Goal: Task Accomplishment & Management: Manage account settings

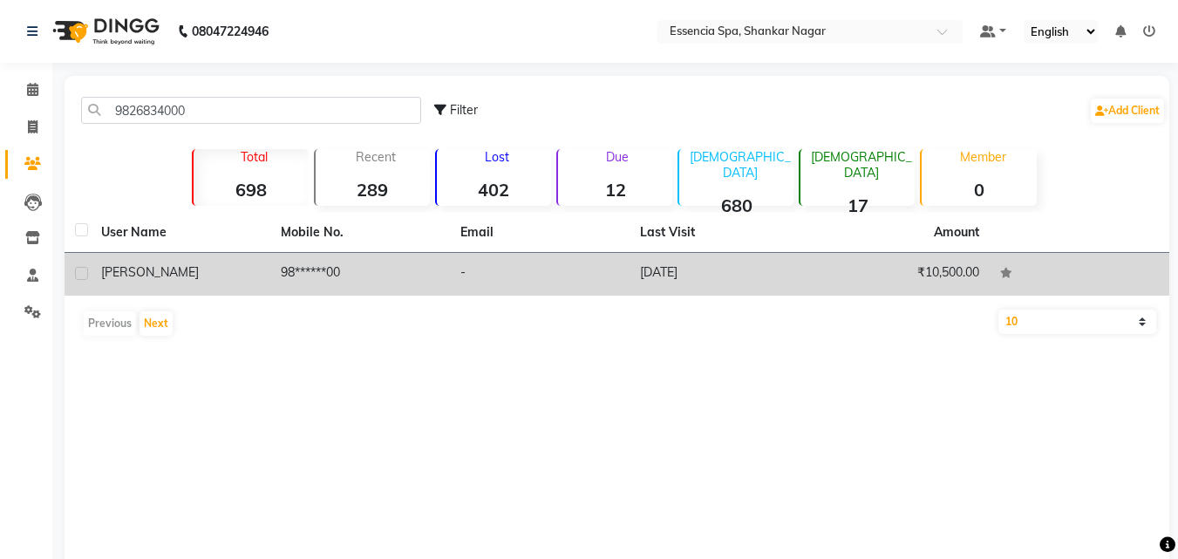
type input "9826834000"
click at [199, 295] on td "[PERSON_NAME]" at bounding box center [181, 274] width 180 height 43
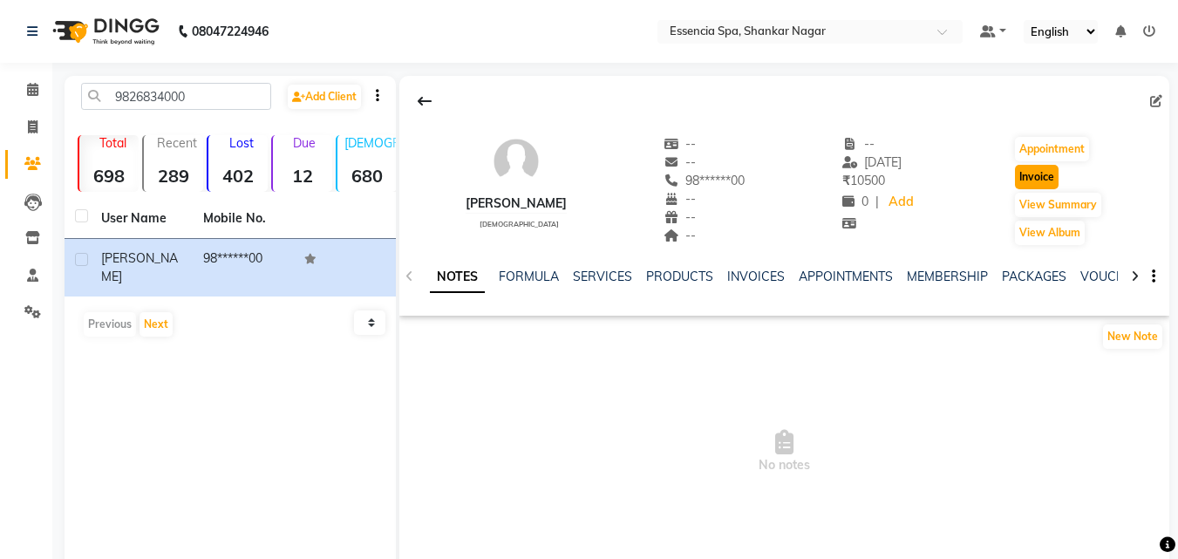
click at [1023, 175] on button "Invoice" at bounding box center [1037, 177] width 44 height 24
select select "service"
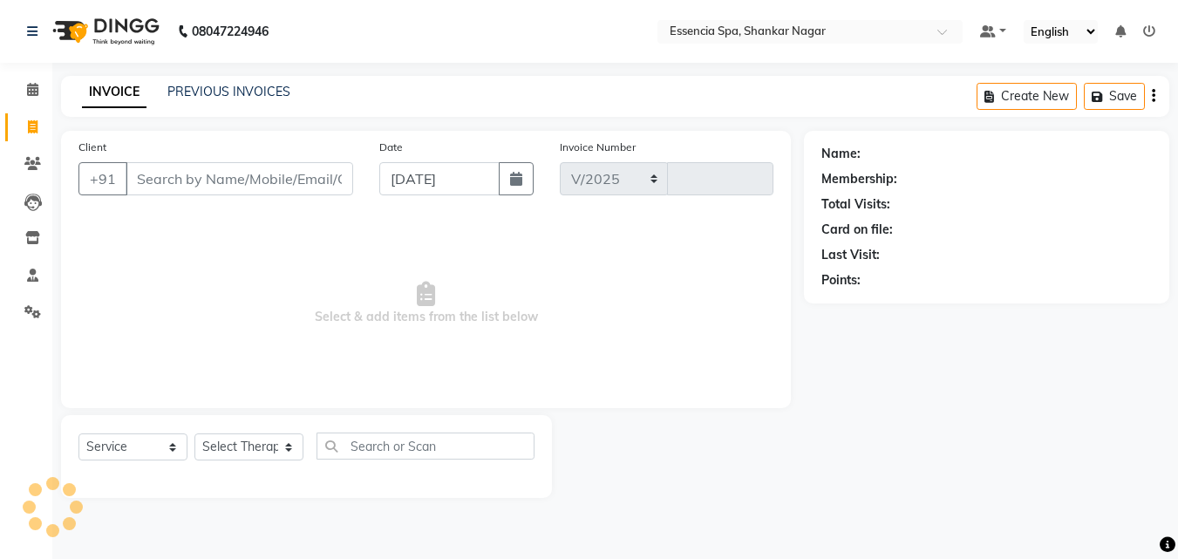
select select "7037"
type input "1288"
click at [286, 451] on select "Select Therapist" at bounding box center [248, 446] width 109 height 27
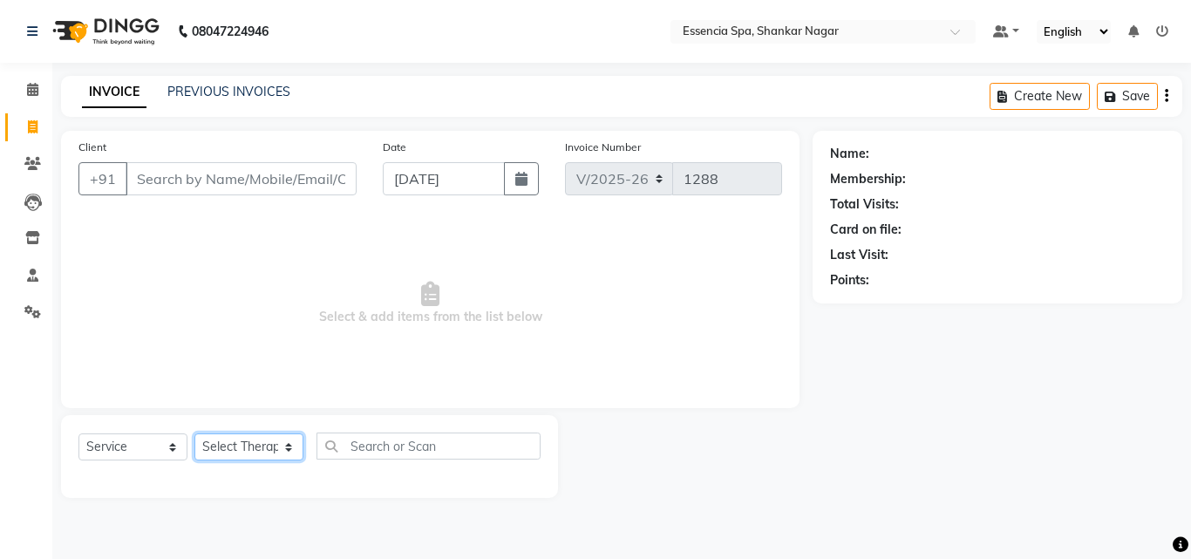
type input "98******00"
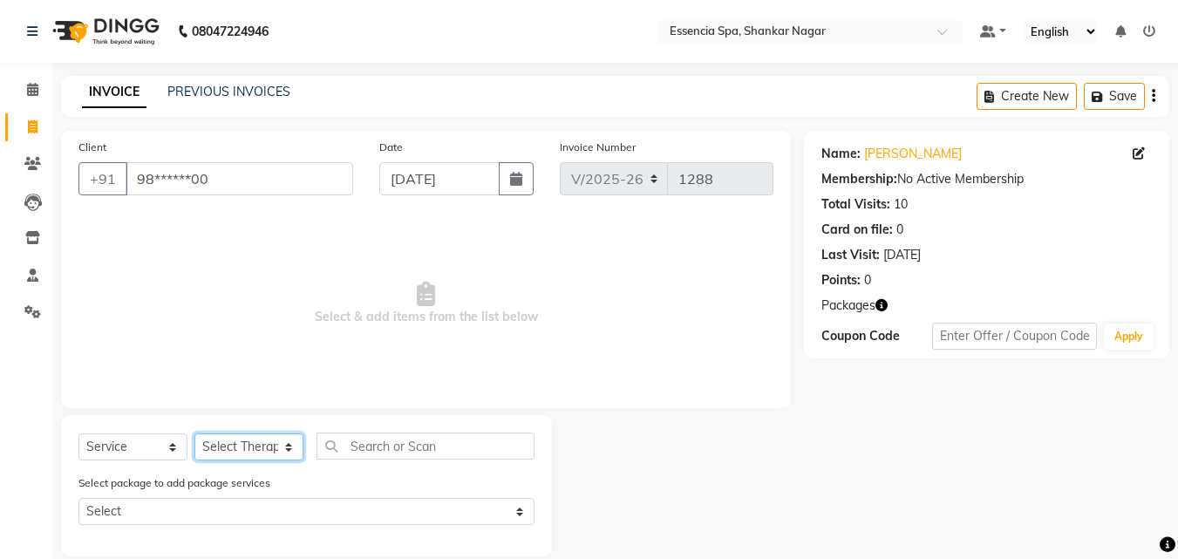
select select "61902"
click at [194, 433] on select "Select Therapist [PERSON_NAME] [PERSON_NAME] [PERSON_NAME] [PERSON_NAME]" at bounding box center [248, 446] width 109 height 27
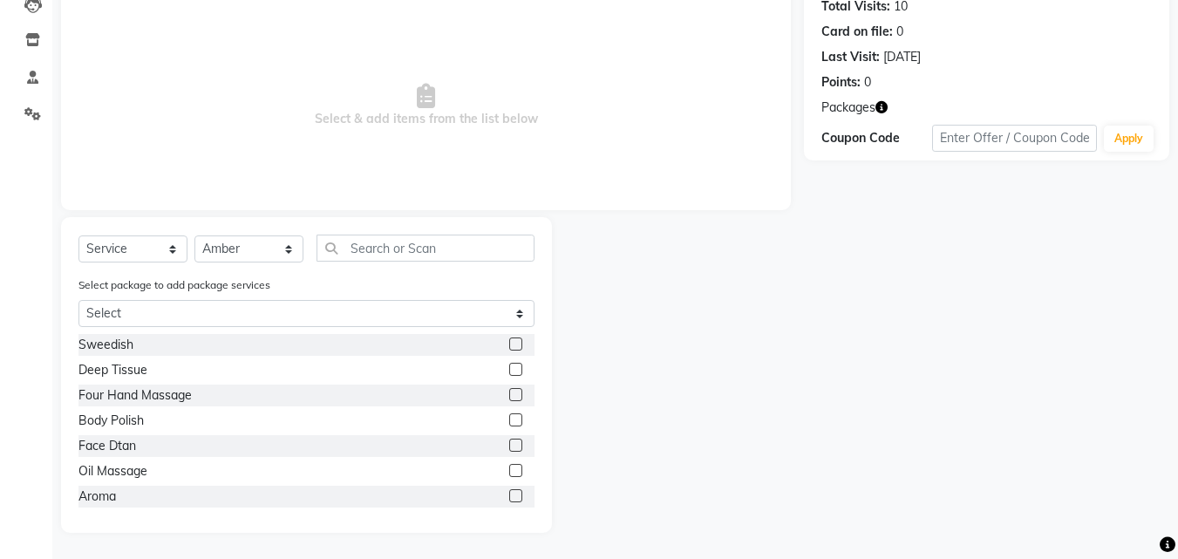
click at [509, 467] on label at bounding box center [515, 470] width 13 height 13
click at [509, 467] on input "checkbox" at bounding box center [514, 470] width 11 height 11
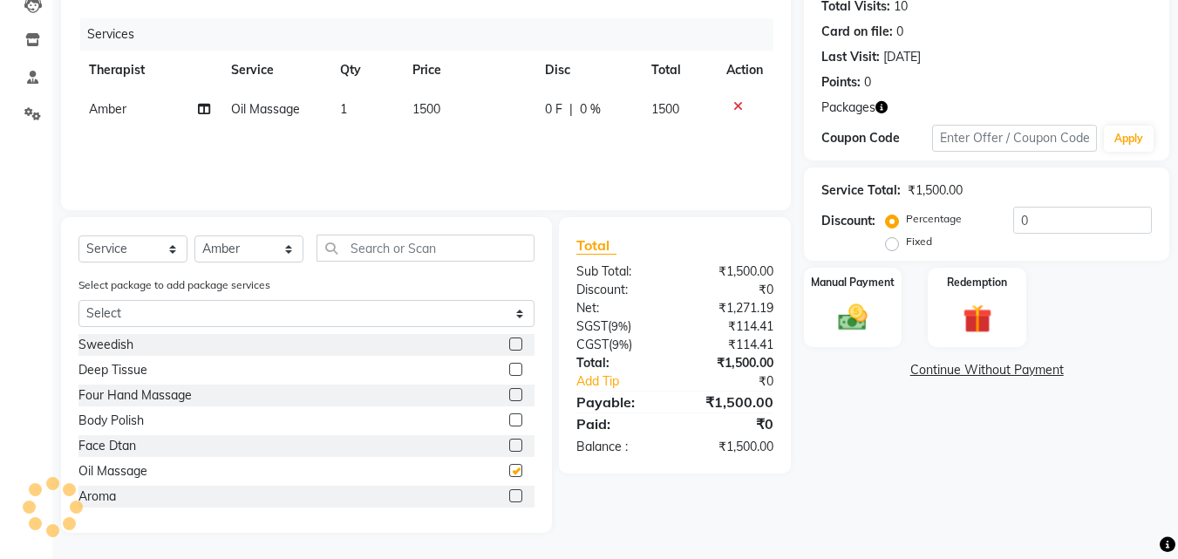
checkbox input "false"
click at [549, 106] on span "0 F" at bounding box center [553, 109] width 17 height 18
select select "61902"
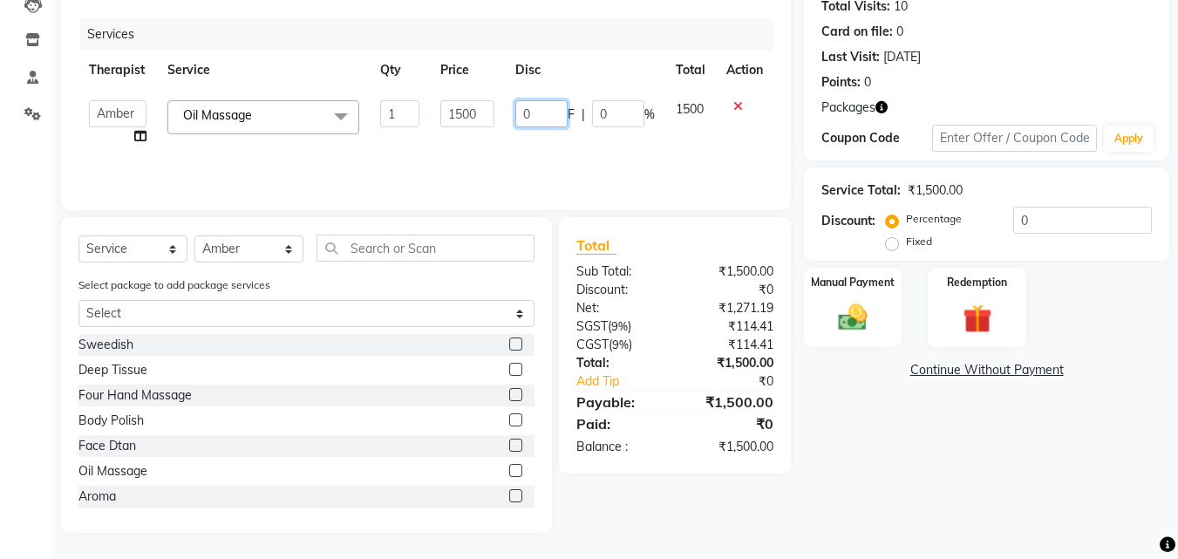
drag, startPoint x: 554, startPoint y: 112, endPoint x: 525, endPoint y: 114, distance: 29.8
click at [525, 114] on input "0" at bounding box center [541, 113] width 52 height 27
type input "300"
click at [605, 158] on div "Services Therapist Service Qty Price Disc Total Action Aaira Amber Dimple [PERS…" at bounding box center [425, 105] width 695 height 174
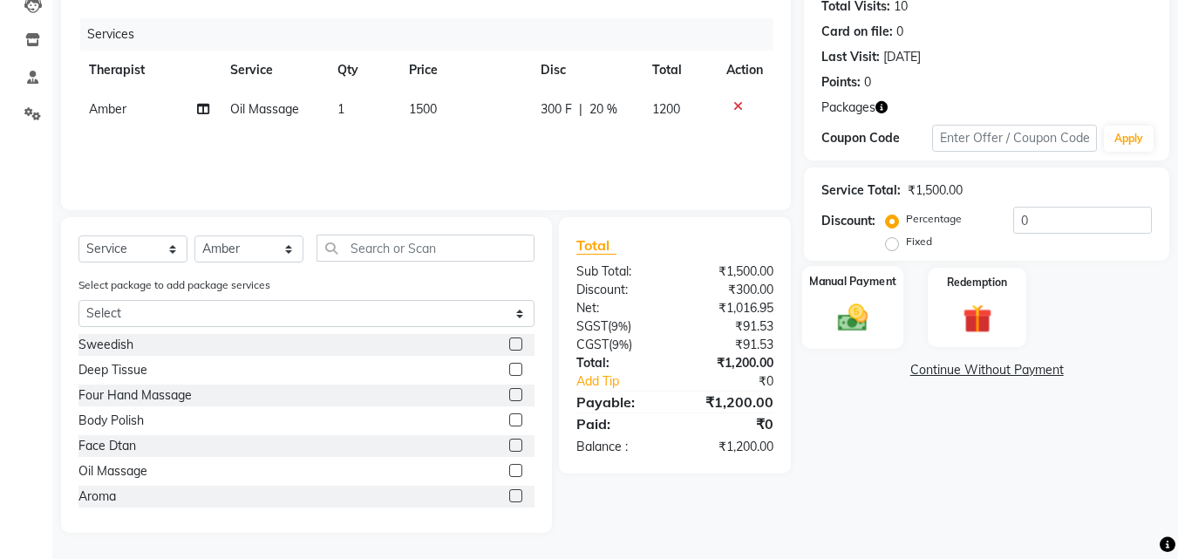
click at [833, 316] on img at bounding box center [852, 317] width 49 height 35
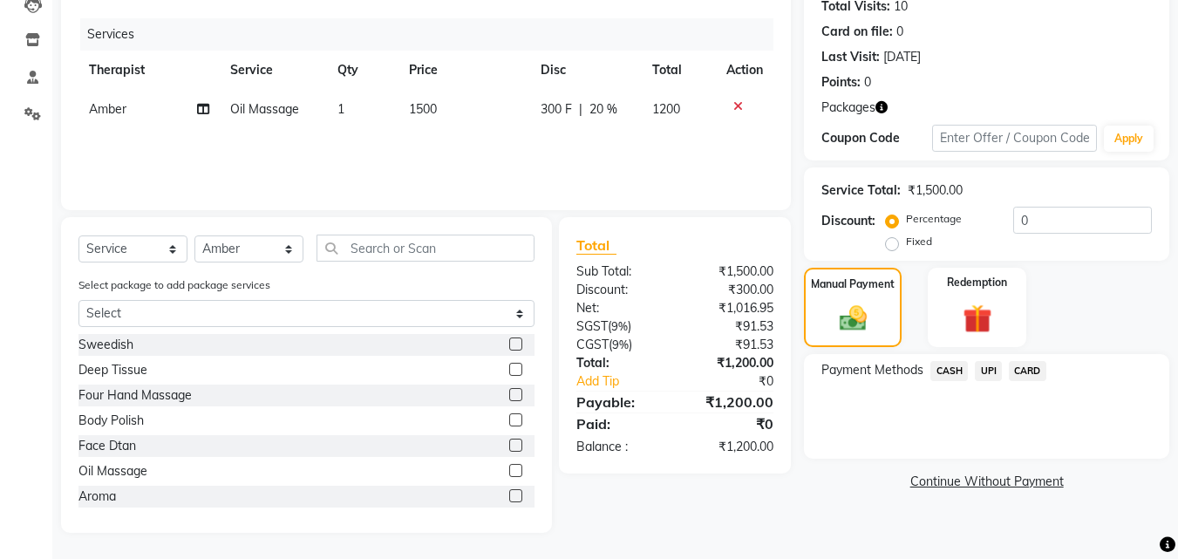
click at [984, 377] on span "UPI" at bounding box center [988, 371] width 27 height 20
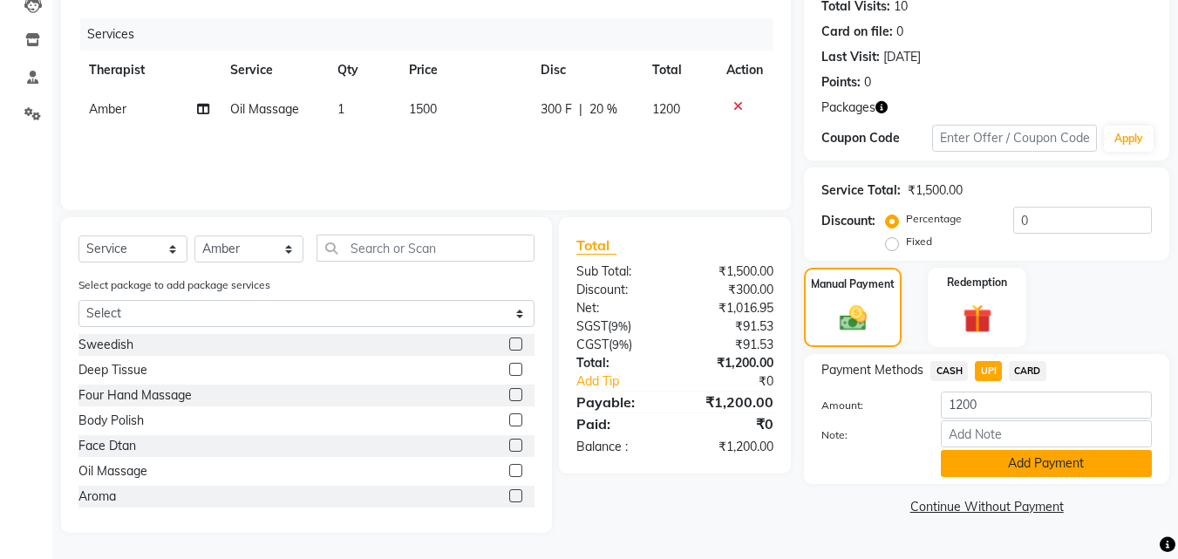
click at [1020, 465] on button "Add Payment" at bounding box center [1046, 463] width 211 height 27
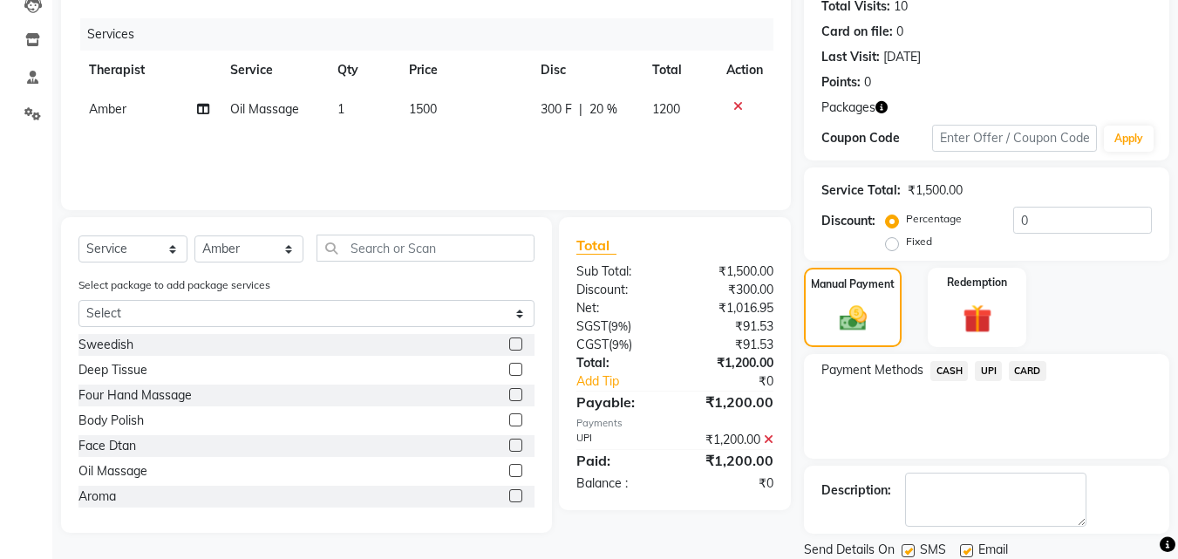
scroll to position [258, 0]
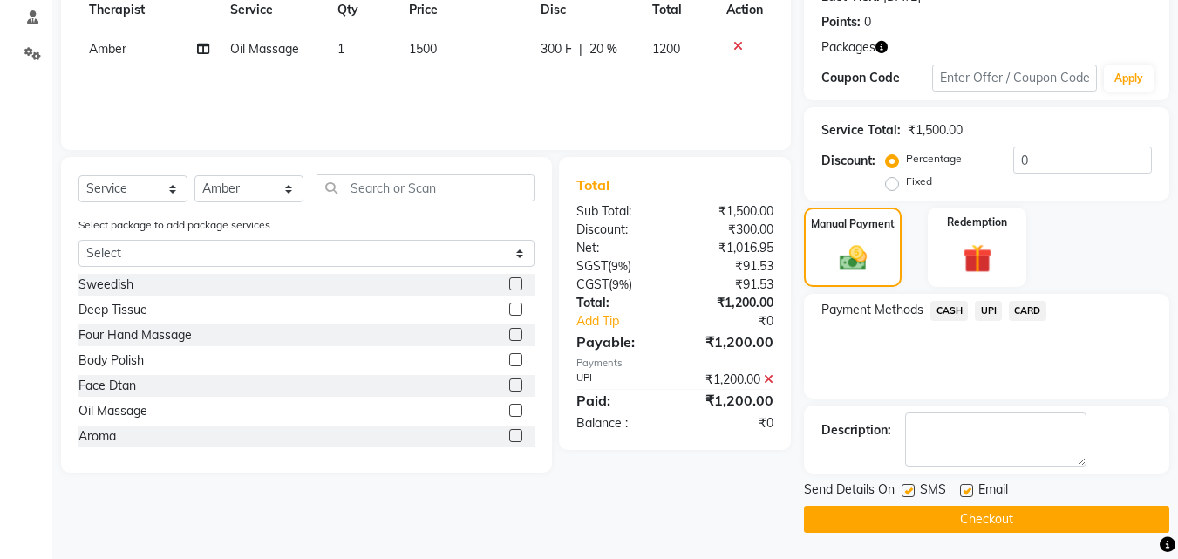
click at [913, 490] on label at bounding box center [907, 490] width 13 height 13
click at [913, 490] on input "checkbox" at bounding box center [906, 491] width 11 height 11
checkbox input "false"
click at [963, 493] on label at bounding box center [966, 490] width 13 height 13
click at [963, 493] on input "checkbox" at bounding box center [965, 491] width 11 height 11
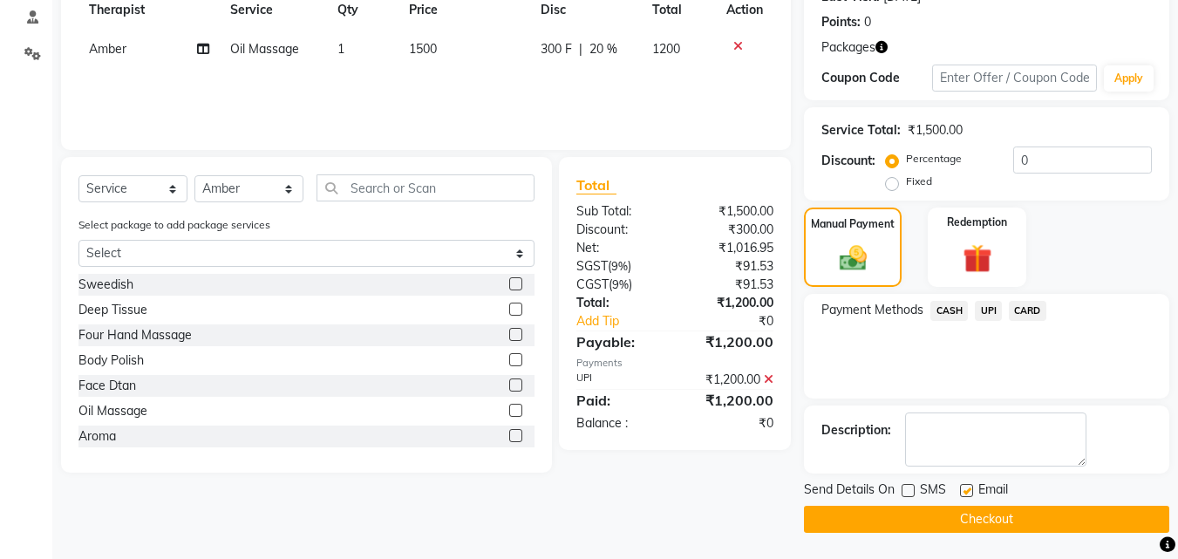
checkbox input "false"
click at [950, 522] on button "Checkout" at bounding box center [986, 519] width 365 height 27
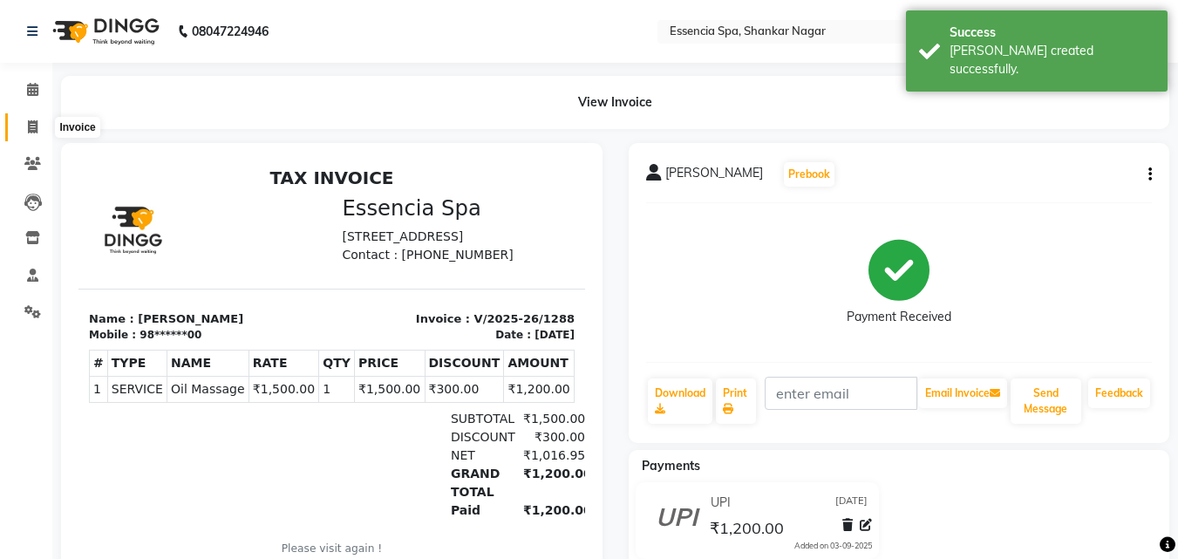
click at [33, 126] on icon at bounding box center [33, 126] width 10 height 13
select select "service"
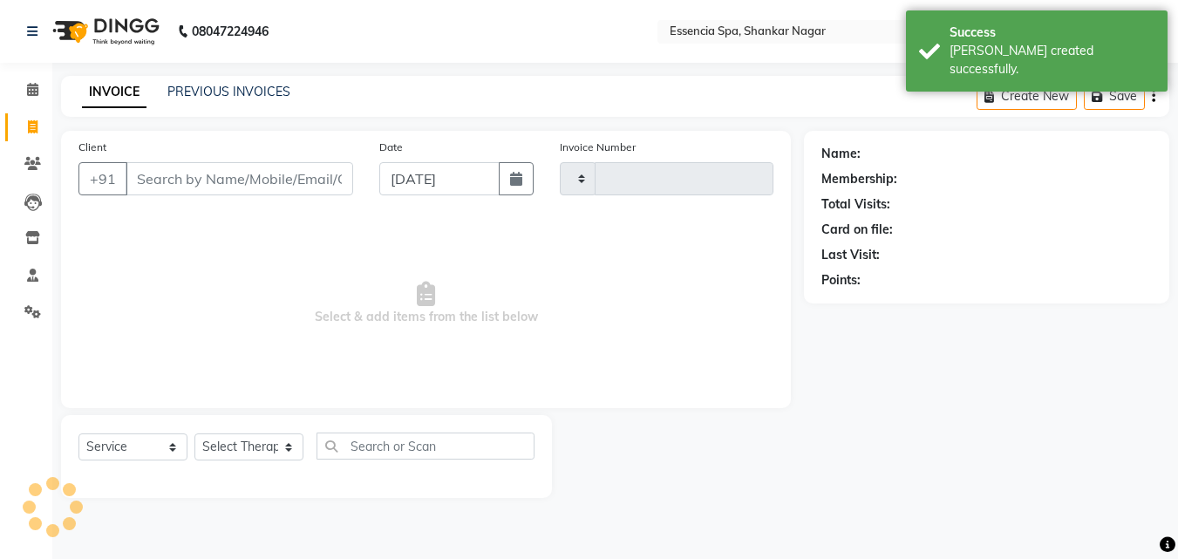
click at [251, 172] on input "Client" at bounding box center [240, 178] width 228 height 33
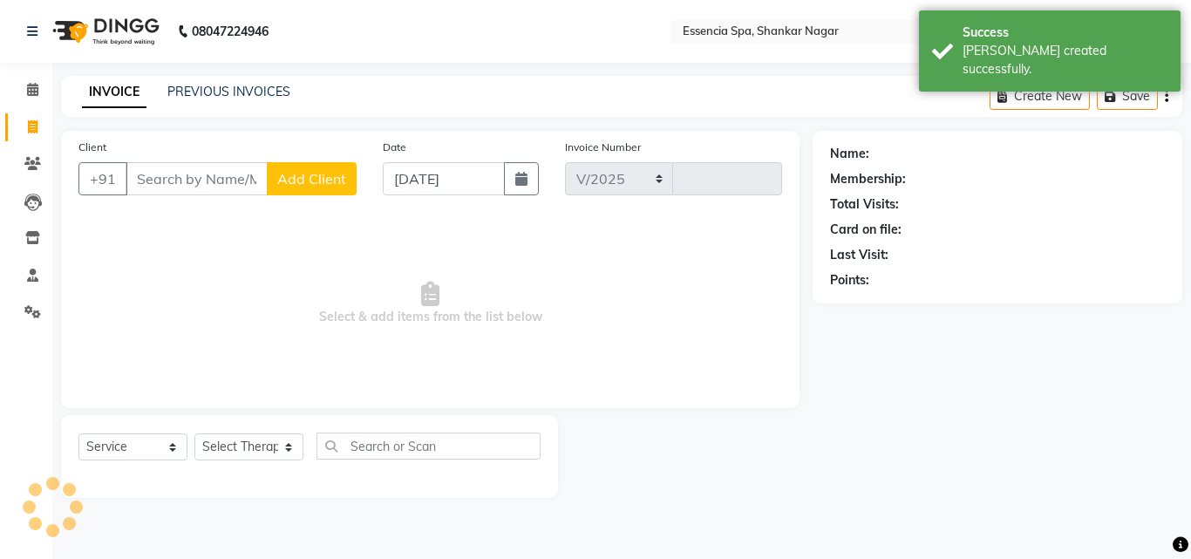
type input "[PERSON_NAME]"
select select "7037"
type input "1289"
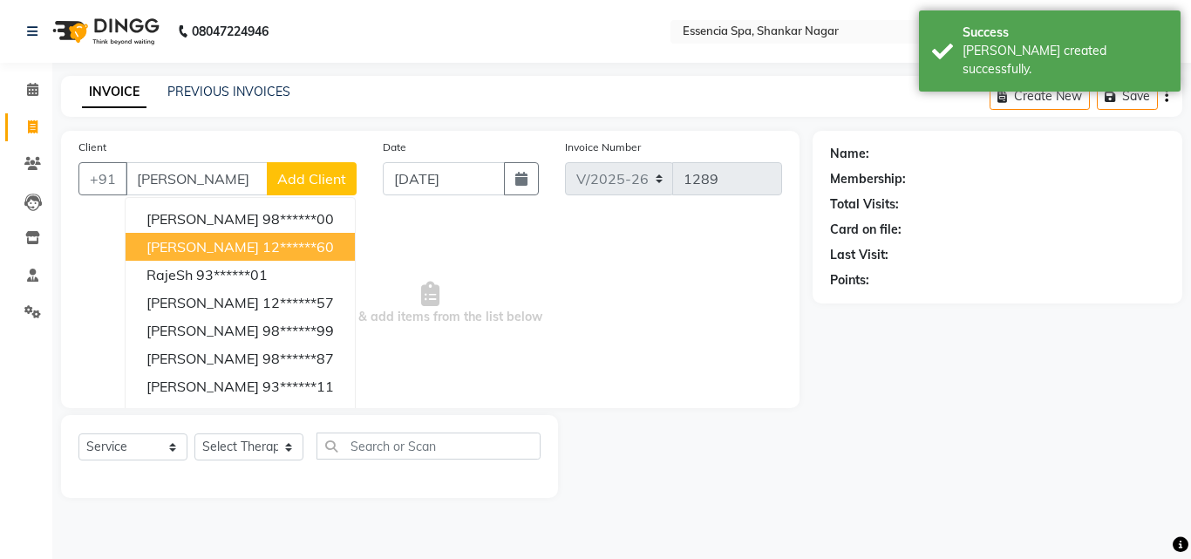
click at [262, 247] on ngb-highlight "12******60" at bounding box center [297, 246] width 71 height 17
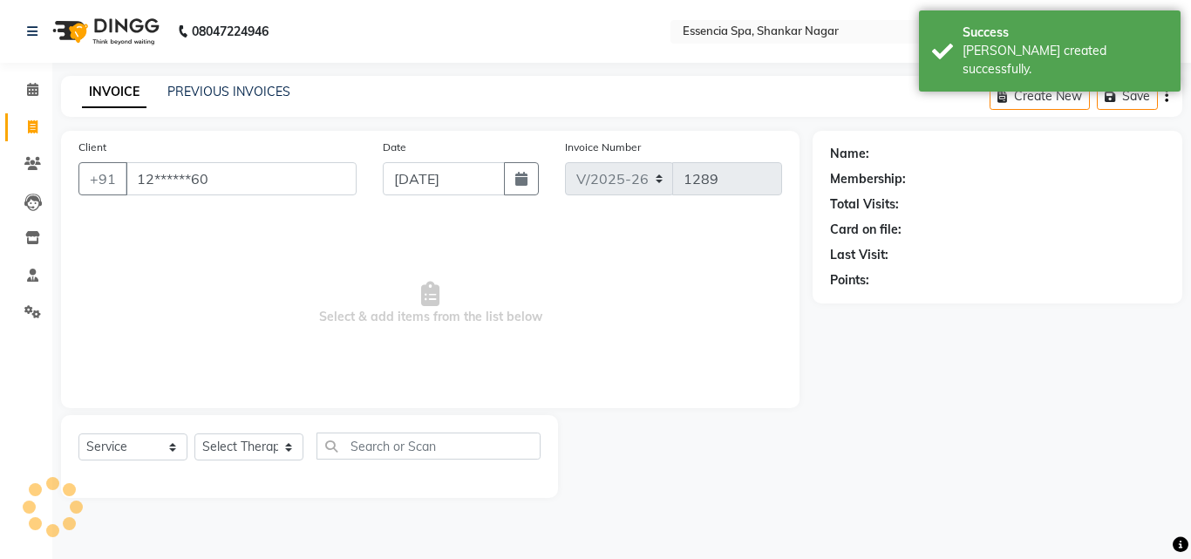
type input "12******60"
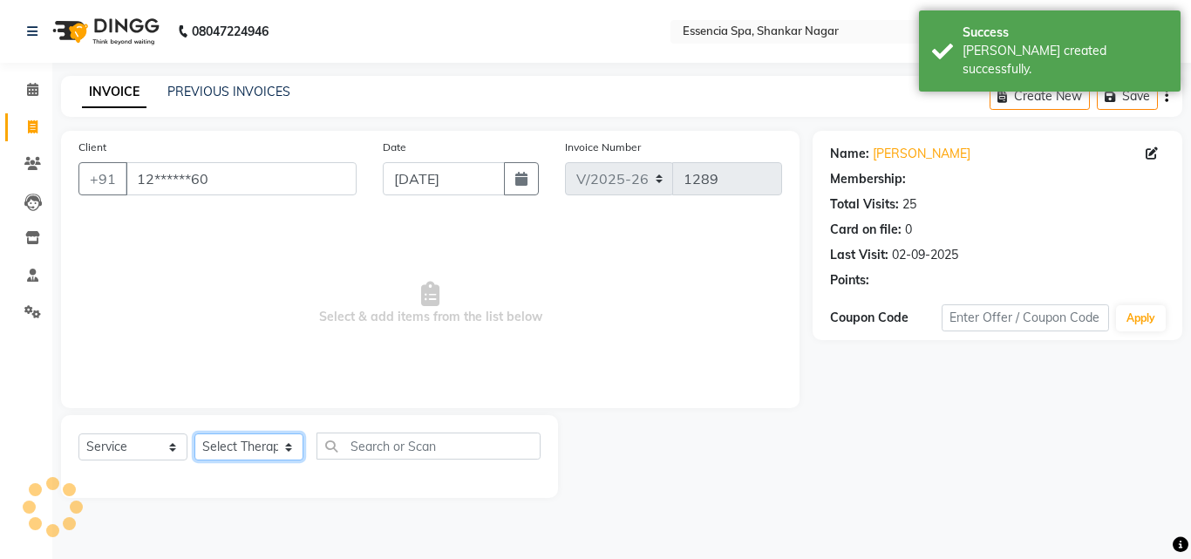
click at [256, 438] on select "Select Therapist [PERSON_NAME] [PERSON_NAME] [PERSON_NAME] [PERSON_NAME]" at bounding box center [248, 446] width 109 height 27
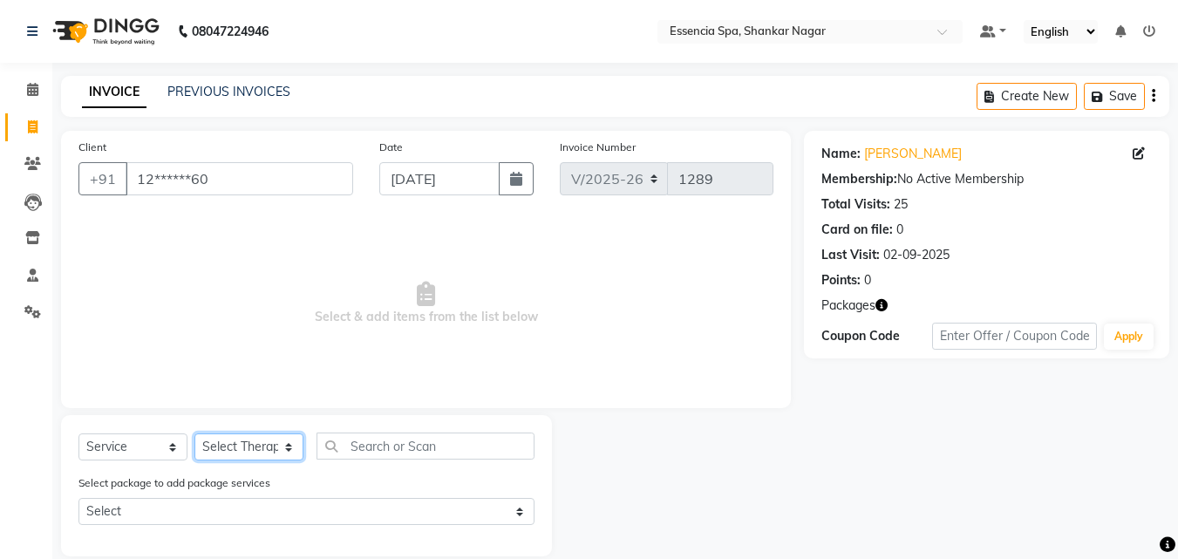
select select "69641"
click at [194, 433] on select "Select Therapist [PERSON_NAME] [PERSON_NAME] [PERSON_NAME] [PERSON_NAME]" at bounding box center [248, 446] width 109 height 27
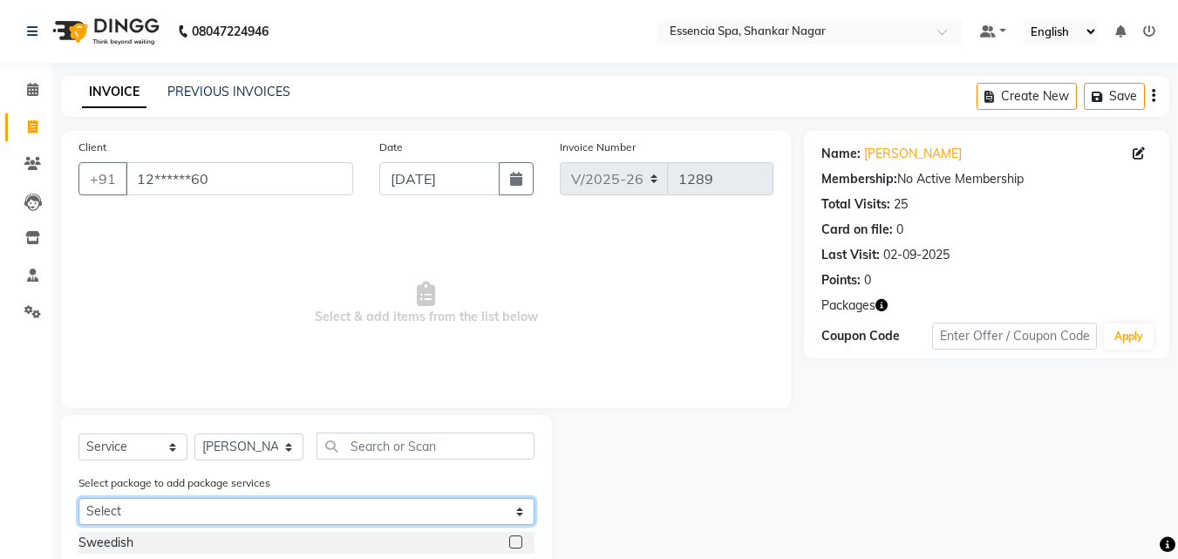
click at [411, 505] on select "Select 5k6 5k6 5k6 5k6 5k6" at bounding box center [306, 511] width 456 height 27
click at [78, 498] on select "Select 5k6 5k6 5k6 5k6 5k6" at bounding box center [306, 511] width 456 height 27
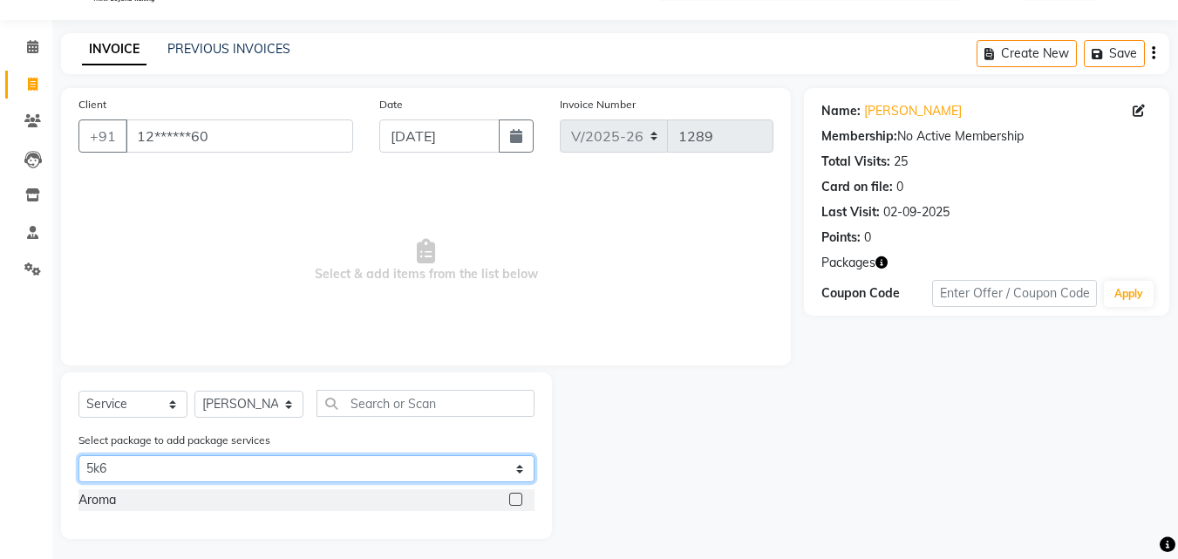
scroll to position [49, 0]
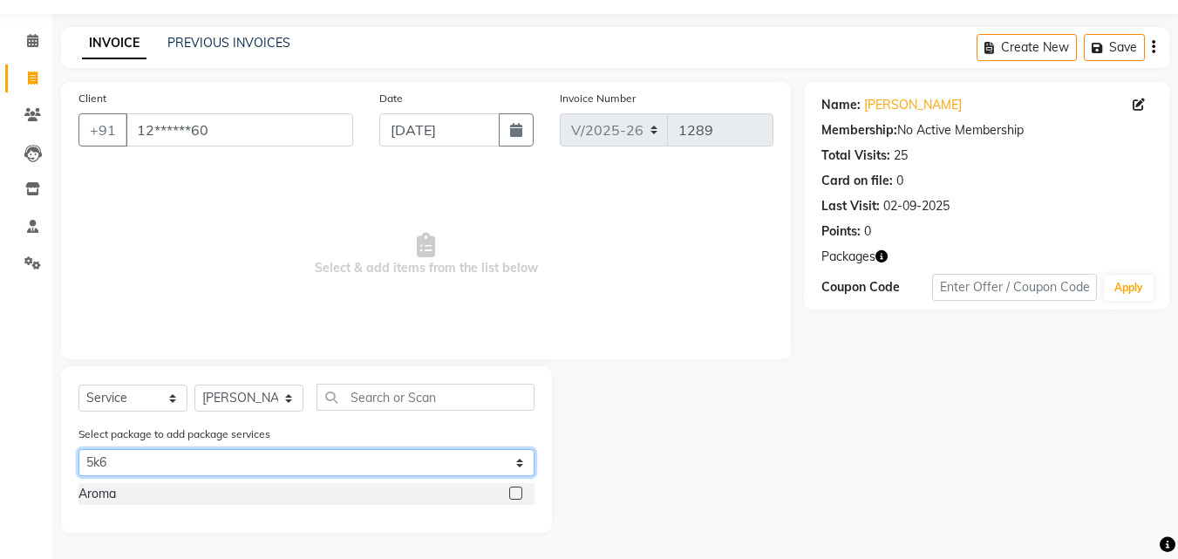
click at [447, 459] on select "Select 5k6 5k6 5k6 5k6 5k6" at bounding box center [306, 462] width 456 height 27
select select "2: Object"
click at [78, 449] on select "Select 5k6 5k6 5k6 5k6 5k6" at bounding box center [306, 462] width 456 height 27
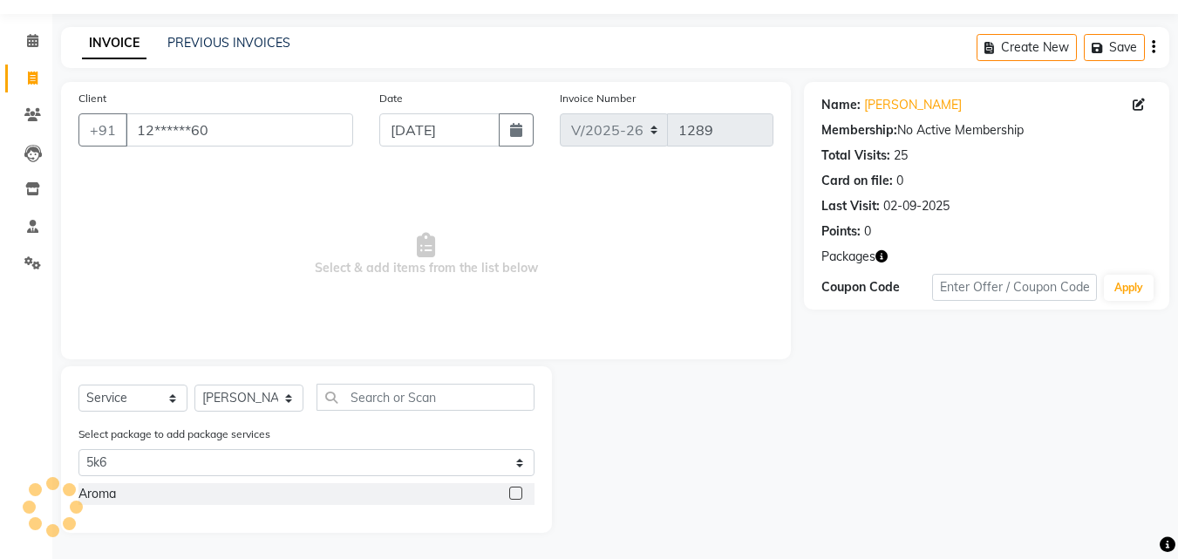
click at [516, 488] on label at bounding box center [515, 492] width 13 height 13
click at [516, 488] on input "checkbox" at bounding box center [514, 493] width 11 height 11
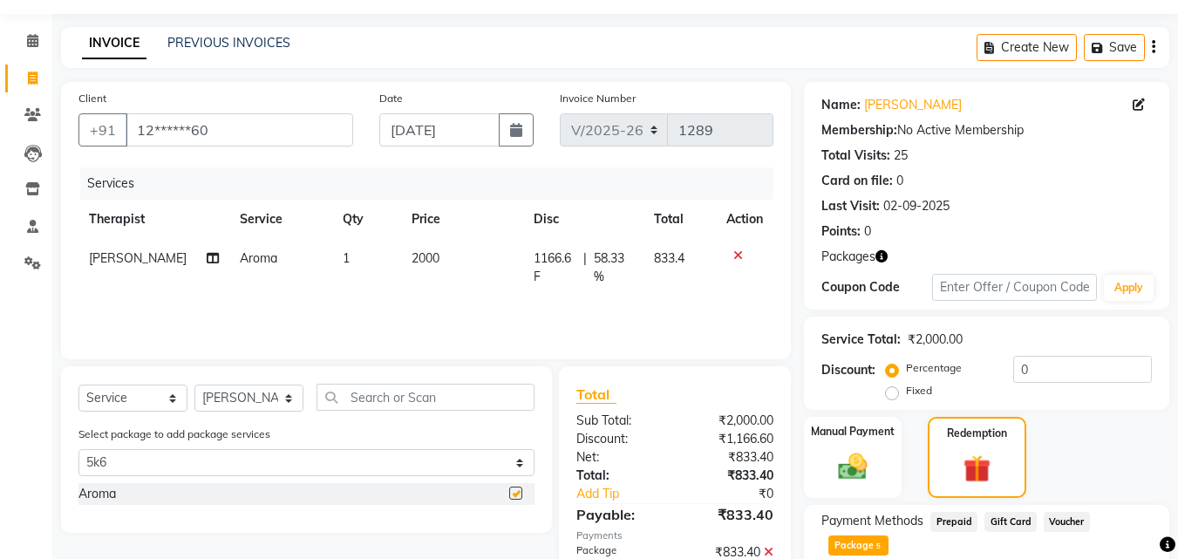
checkbox input "false"
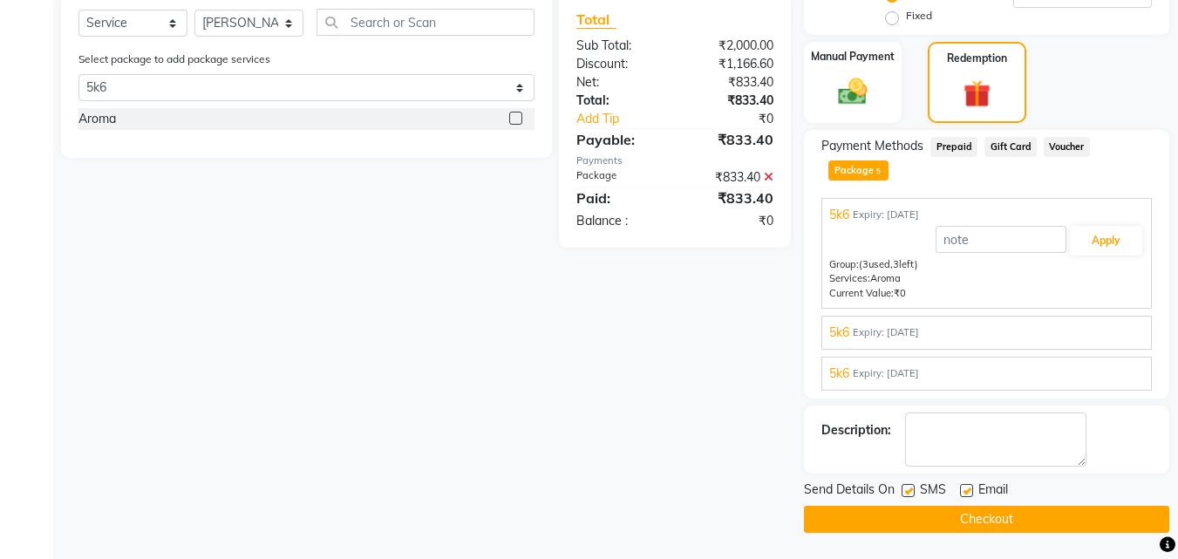
click at [904, 486] on label at bounding box center [907, 490] width 13 height 13
click at [904, 486] on input "checkbox" at bounding box center [906, 491] width 11 height 11
checkbox input "false"
click at [963, 492] on label at bounding box center [966, 490] width 13 height 13
click at [963, 492] on input "checkbox" at bounding box center [965, 491] width 11 height 11
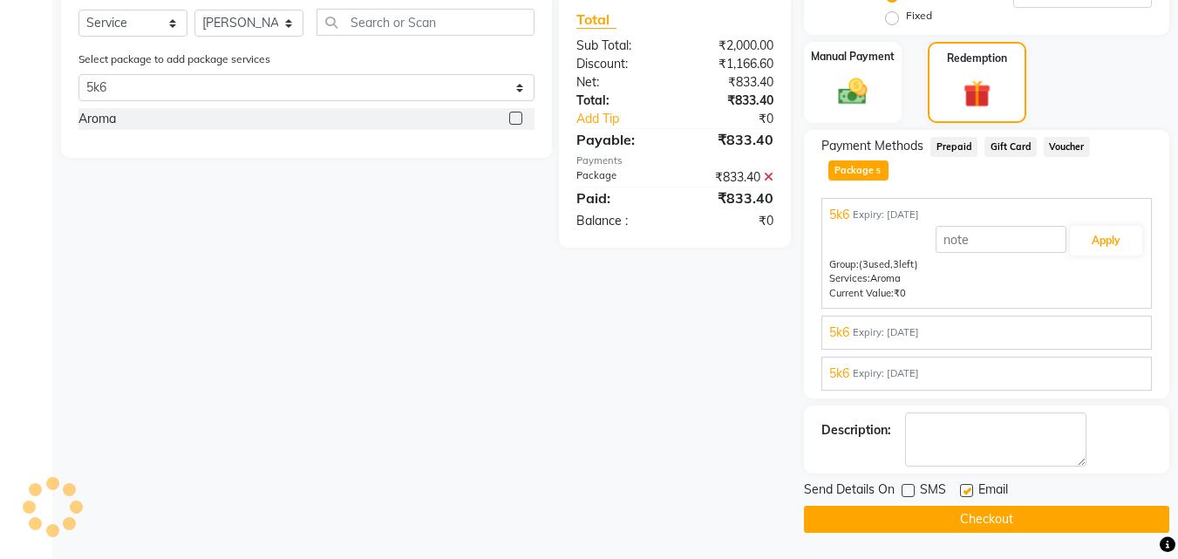
checkbox input "false"
click at [940, 519] on button "Checkout" at bounding box center [986, 519] width 365 height 27
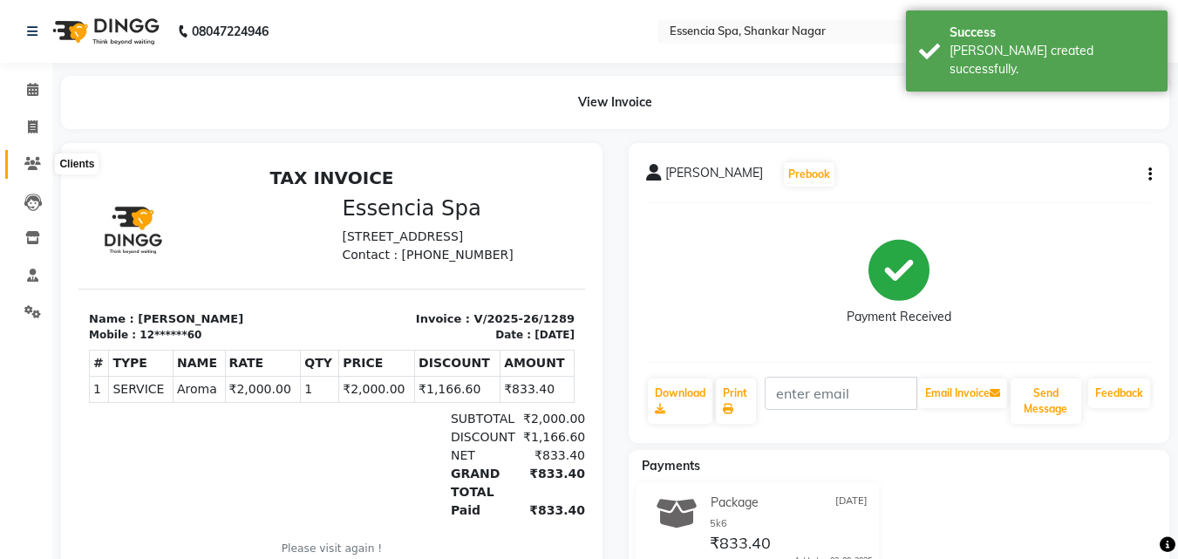
click at [30, 160] on icon at bounding box center [32, 163] width 17 height 13
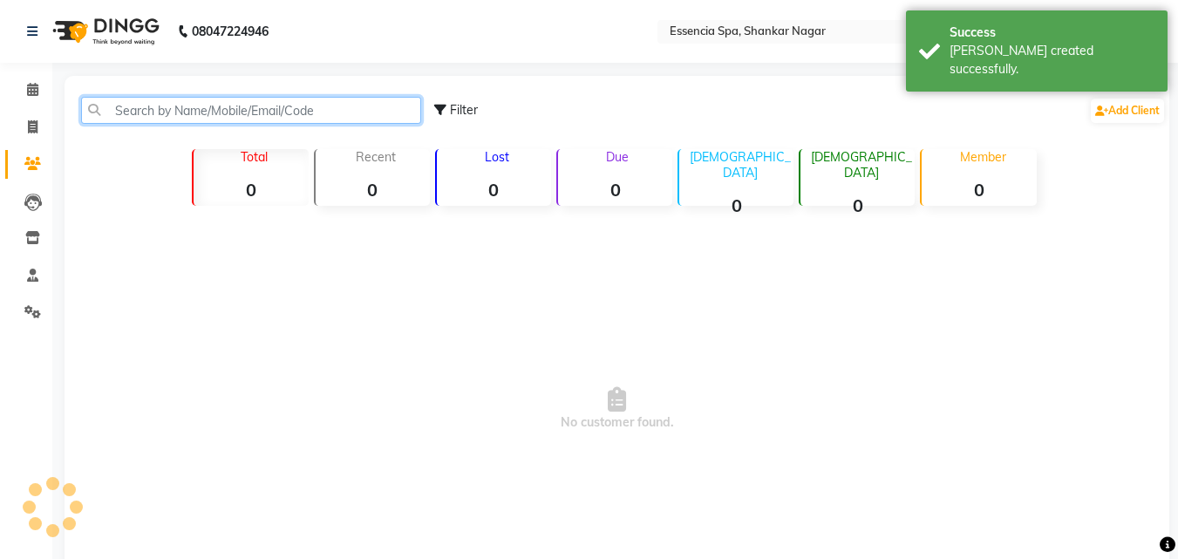
click at [190, 115] on input "text" at bounding box center [251, 110] width 340 height 27
paste input "7354075075"
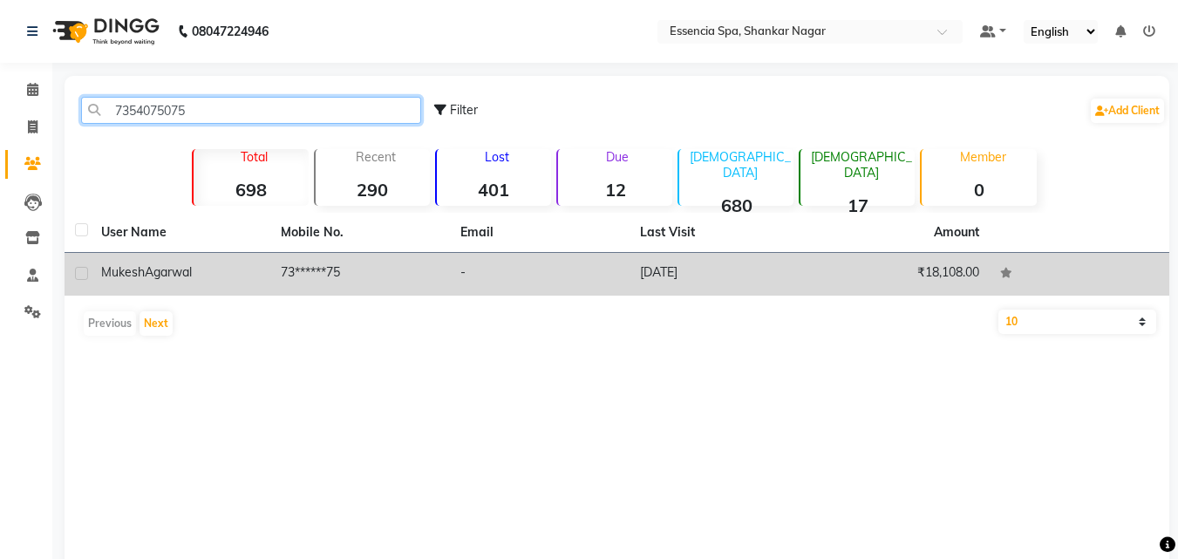
type input "7354075075"
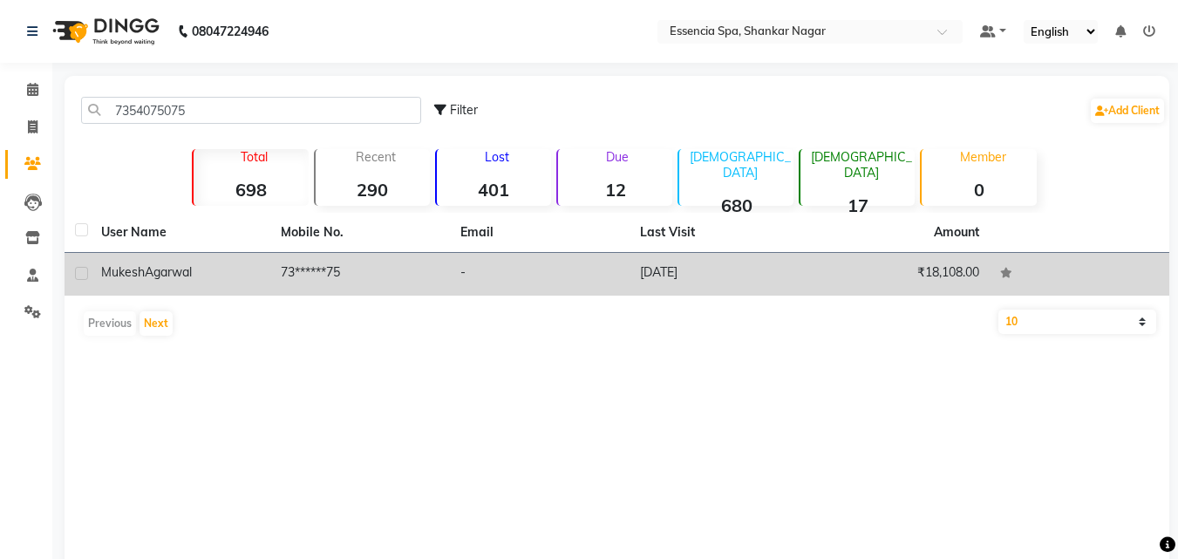
click at [243, 267] on div "[PERSON_NAME]" at bounding box center [180, 272] width 159 height 18
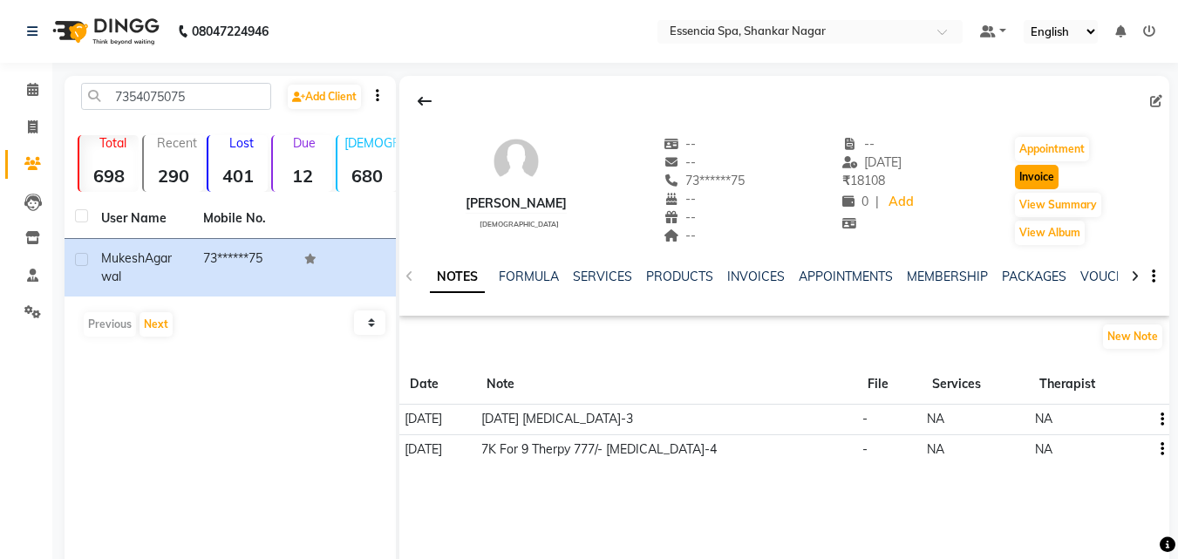
click at [1052, 173] on button "Invoice" at bounding box center [1037, 177] width 44 height 24
select select "service"
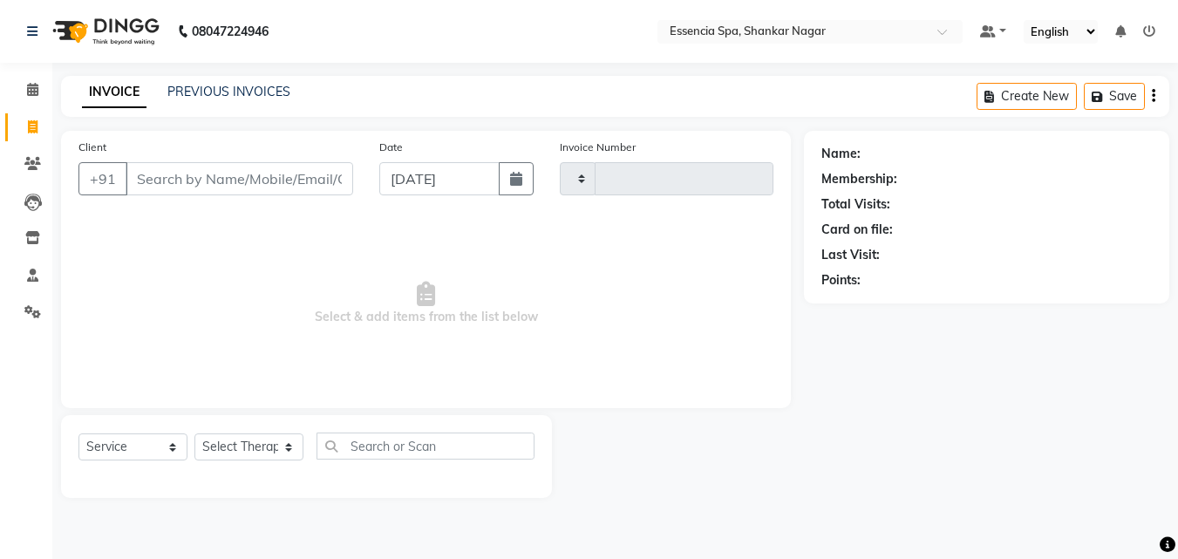
type input "1290"
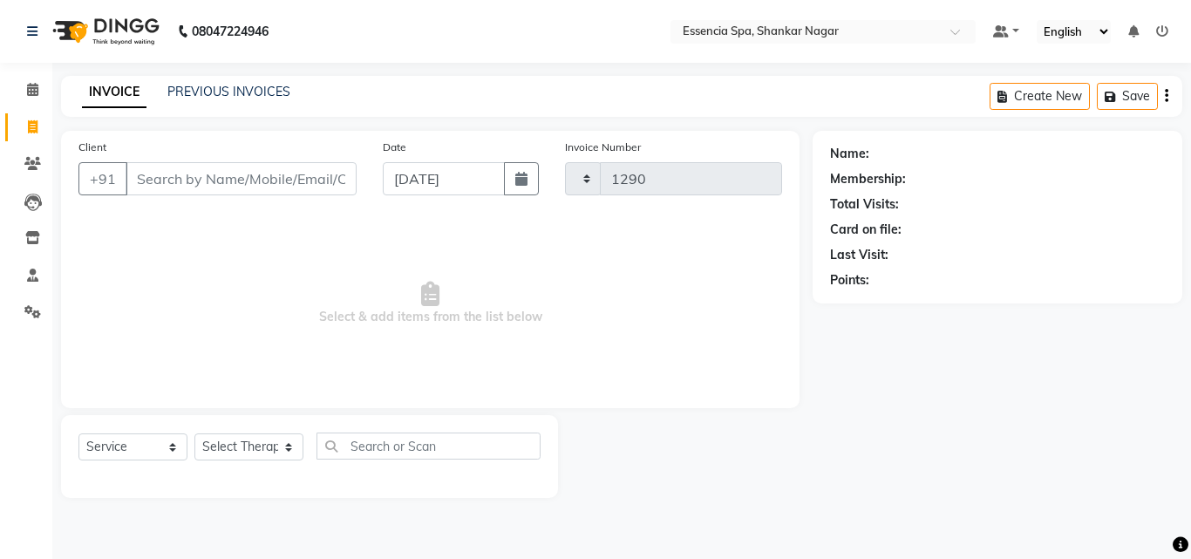
select select "7037"
click at [282, 443] on select "Select Therapist" at bounding box center [248, 446] width 109 height 27
type input "73******75"
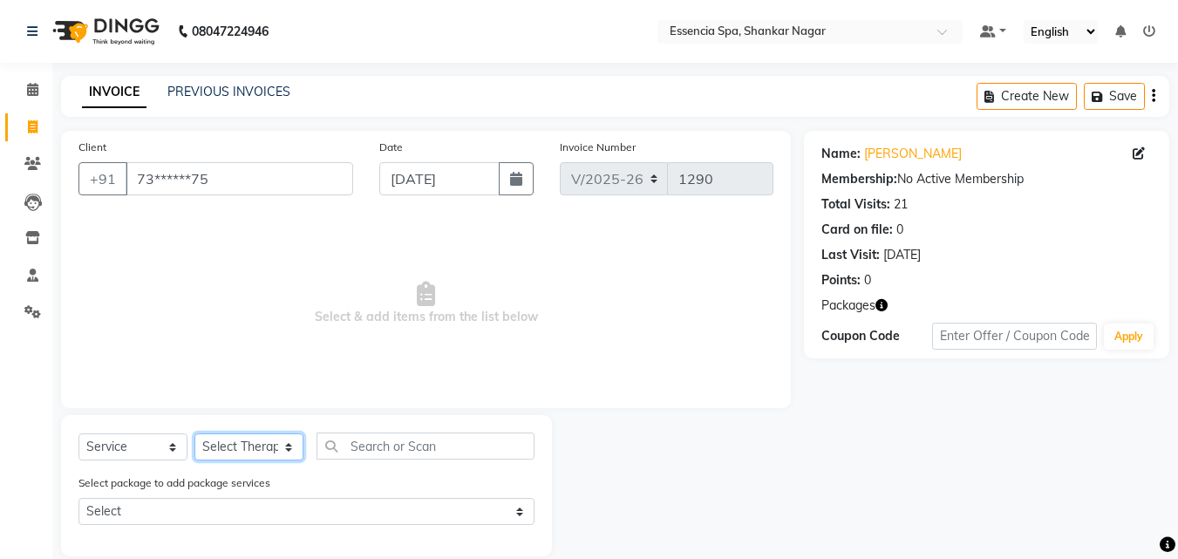
select select "89355"
click at [194, 433] on select "Select Therapist [PERSON_NAME] [PERSON_NAME] [PERSON_NAME] [PERSON_NAME]" at bounding box center [248, 446] width 109 height 27
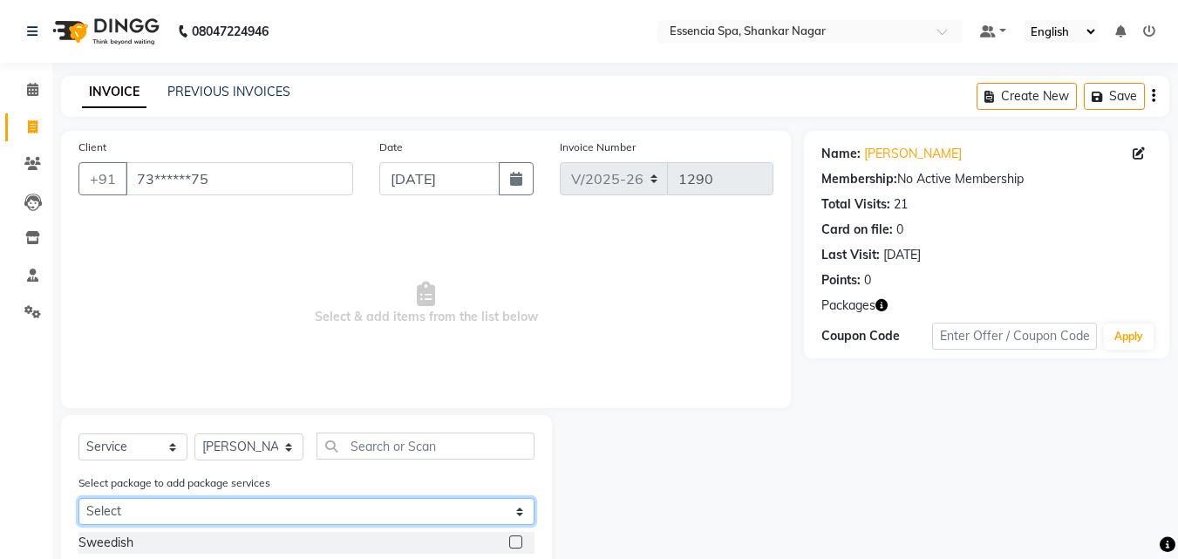
click at [410, 508] on select "Select 5k6 5k6 5k6" at bounding box center [306, 511] width 456 height 27
select select "1: Object"
click at [78, 498] on select "Select 5k6 5k6 5k6" at bounding box center [306, 511] width 456 height 27
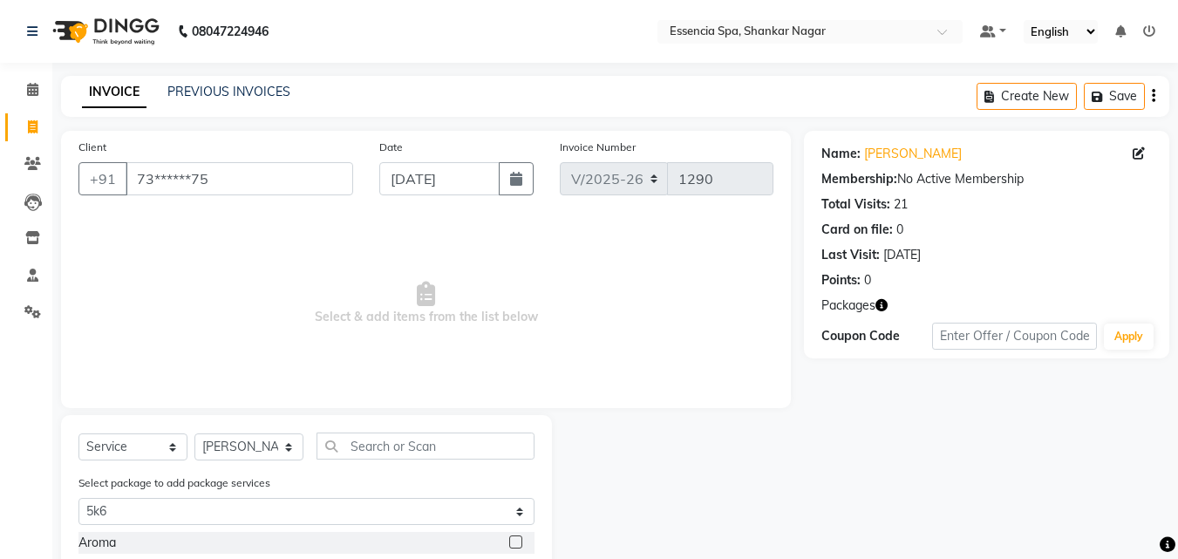
click at [522, 540] on label at bounding box center [515, 541] width 13 height 13
click at [520, 540] on input "checkbox" at bounding box center [514, 542] width 11 height 11
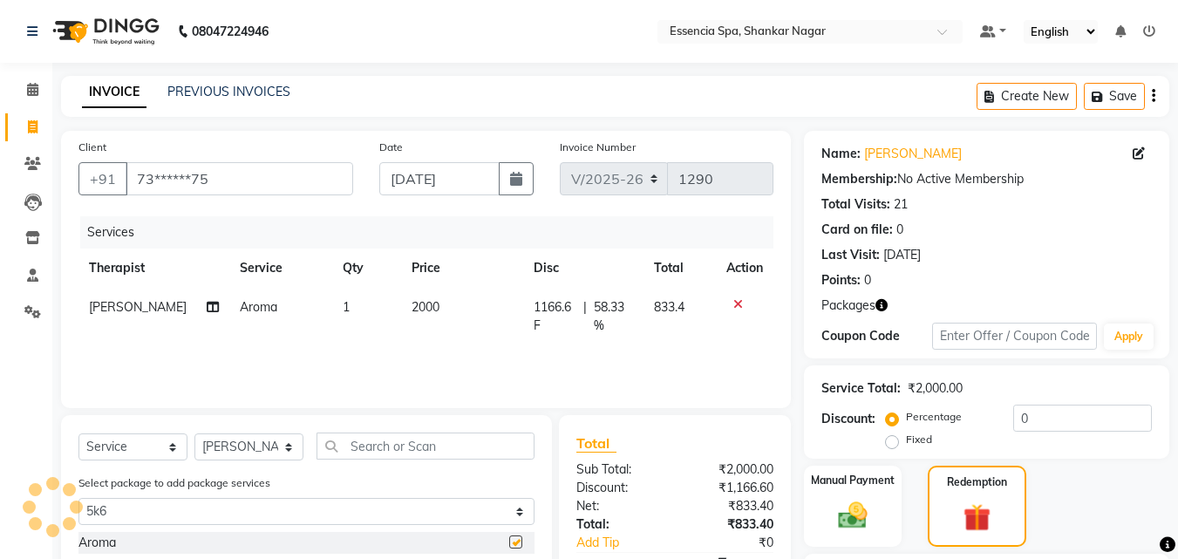
click at [515, 540] on label at bounding box center [515, 541] width 13 height 13
click at [515, 540] on input "checkbox" at bounding box center [514, 542] width 11 height 11
checkbox input "false"
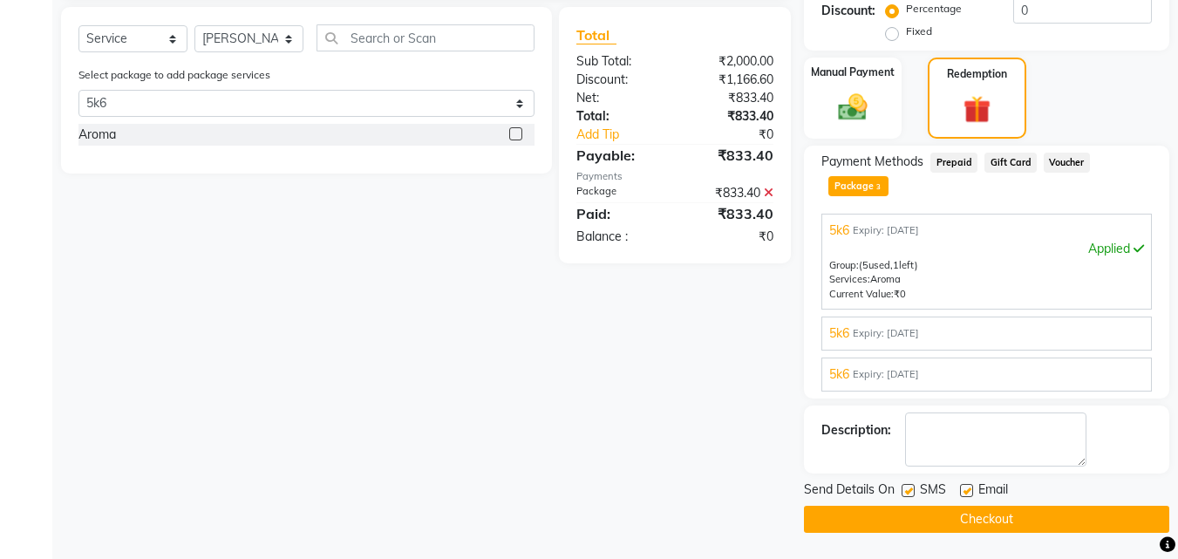
click at [910, 491] on label at bounding box center [907, 490] width 13 height 13
click at [910, 491] on input "checkbox" at bounding box center [906, 491] width 11 height 11
checkbox input "false"
click at [964, 493] on label at bounding box center [966, 490] width 13 height 13
click at [964, 493] on input "checkbox" at bounding box center [965, 491] width 11 height 11
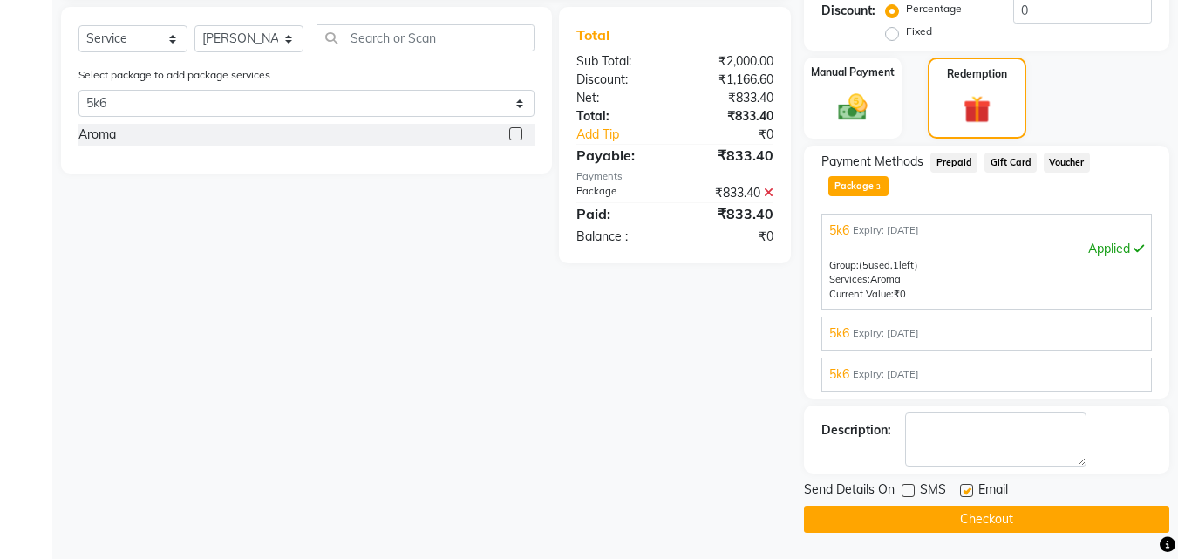
checkbox input "false"
click at [946, 507] on button "Checkout" at bounding box center [986, 519] width 365 height 27
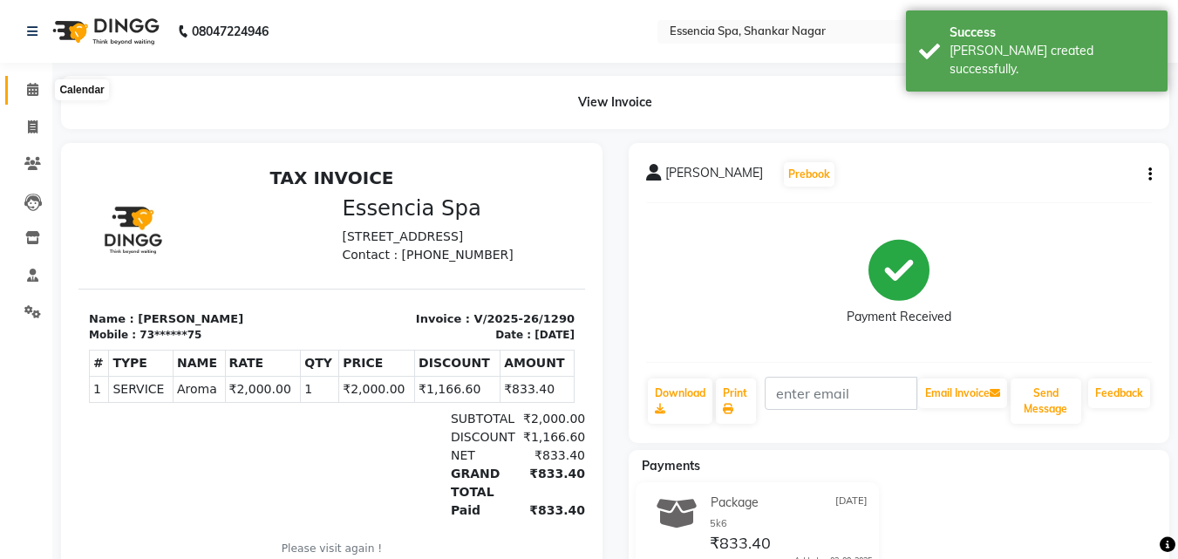
click at [34, 92] on icon at bounding box center [32, 89] width 11 height 13
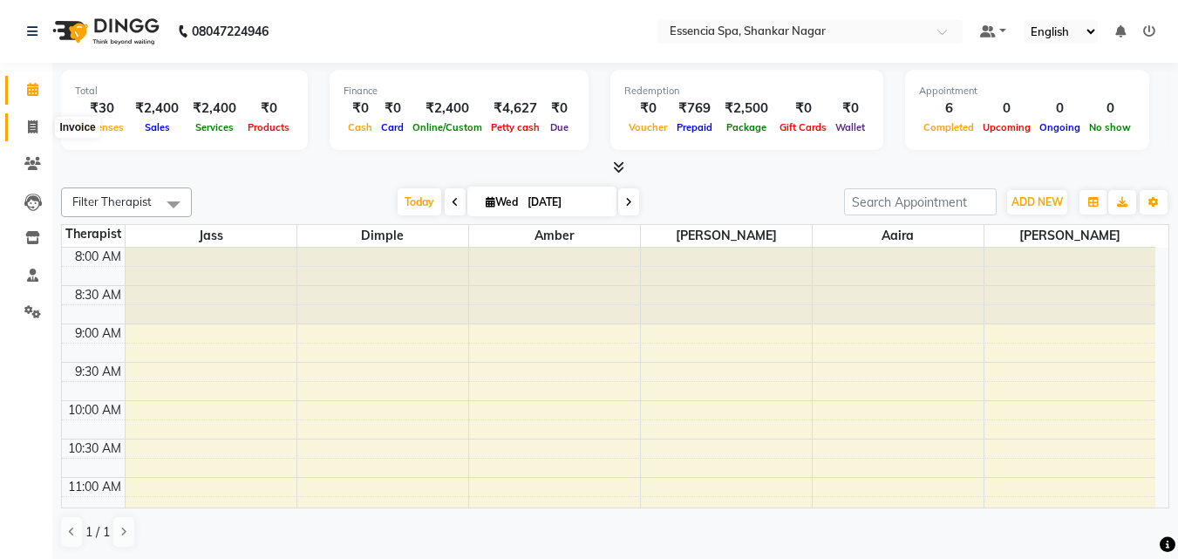
click at [37, 126] on icon at bounding box center [33, 126] width 10 height 13
select select "service"
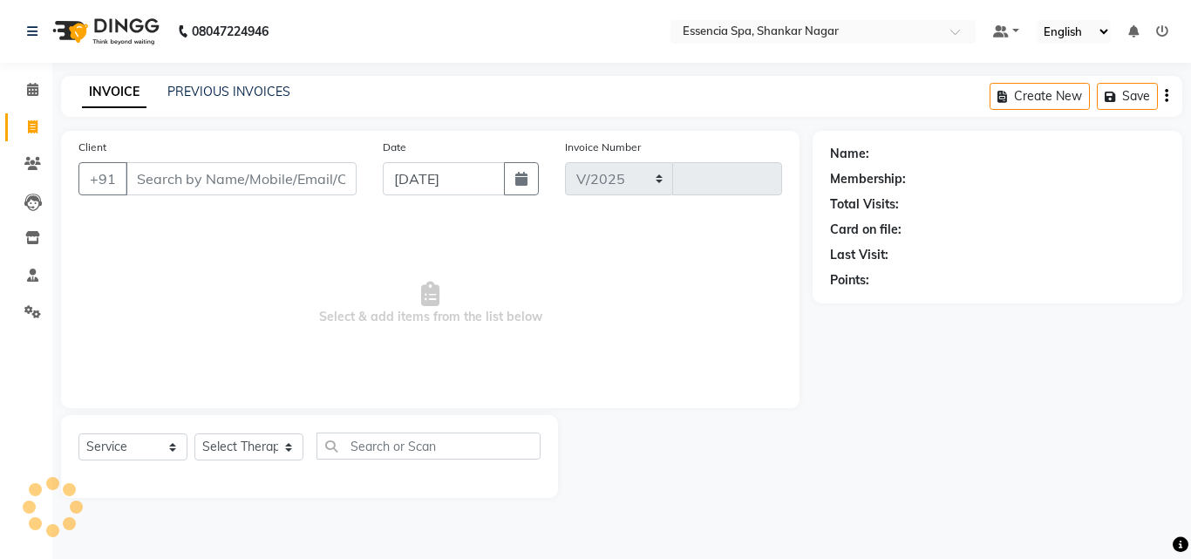
select select "7037"
type input "1291"
click at [194, 175] on input "Client" at bounding box center [241, 178] width 231 height 33
type input "7000977277"
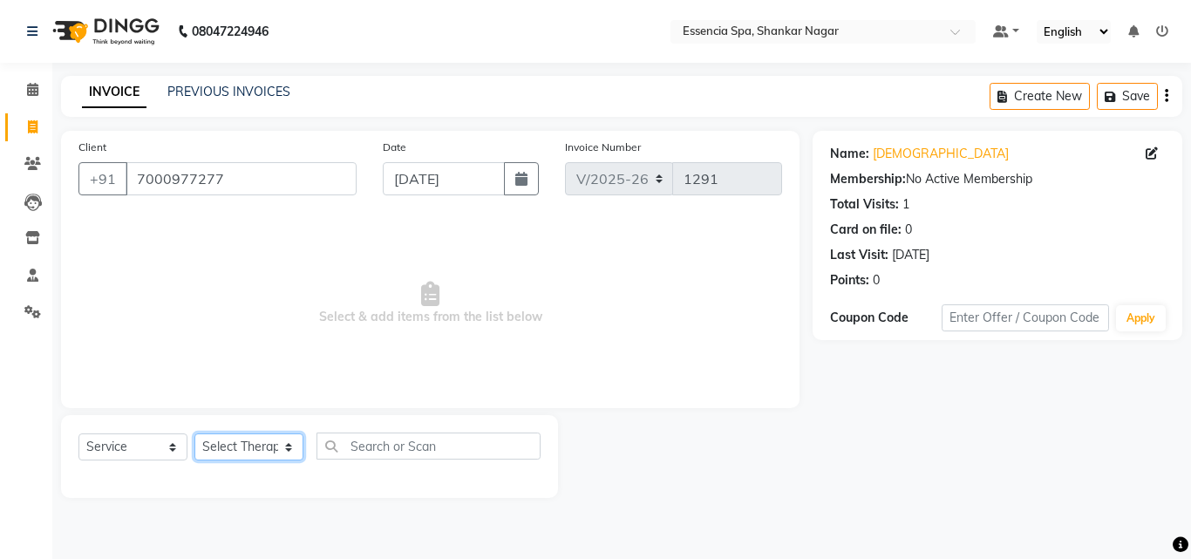
click at [224, 449] on select "Select Therapist [PERSON_NAME] [PERSON_NAME] [PERSON_NAME] [PERSON_NAME]" at bounding box center [248, 446] width 109 height 27
click at [31, 157] on icon at bounding box center [32, 163] width 17 height 13
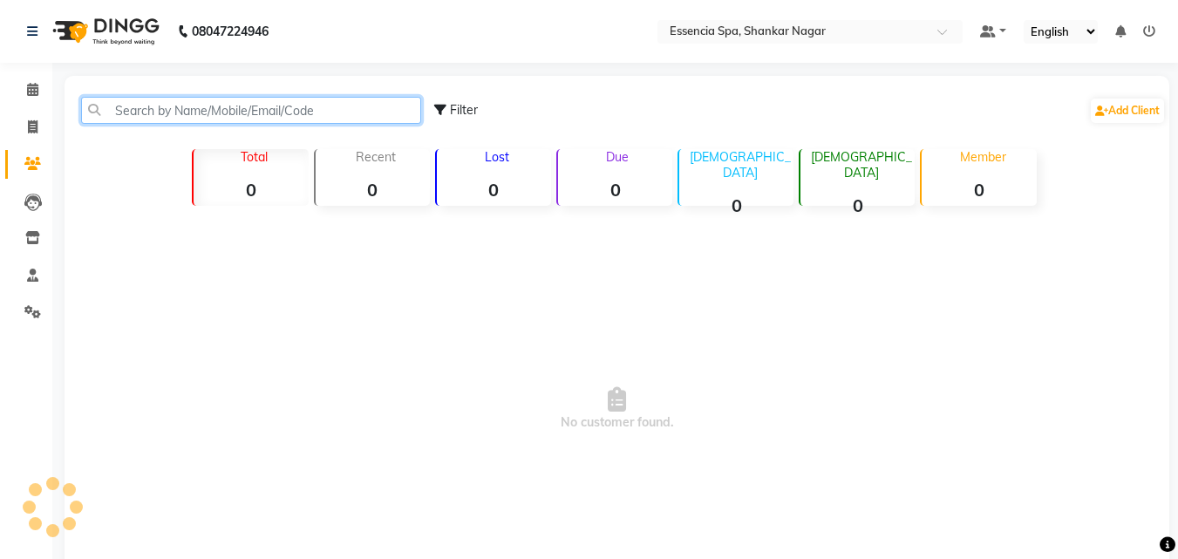
click at [211, 110] on input "text" at bounding box center [251, 110] width 340 height 27
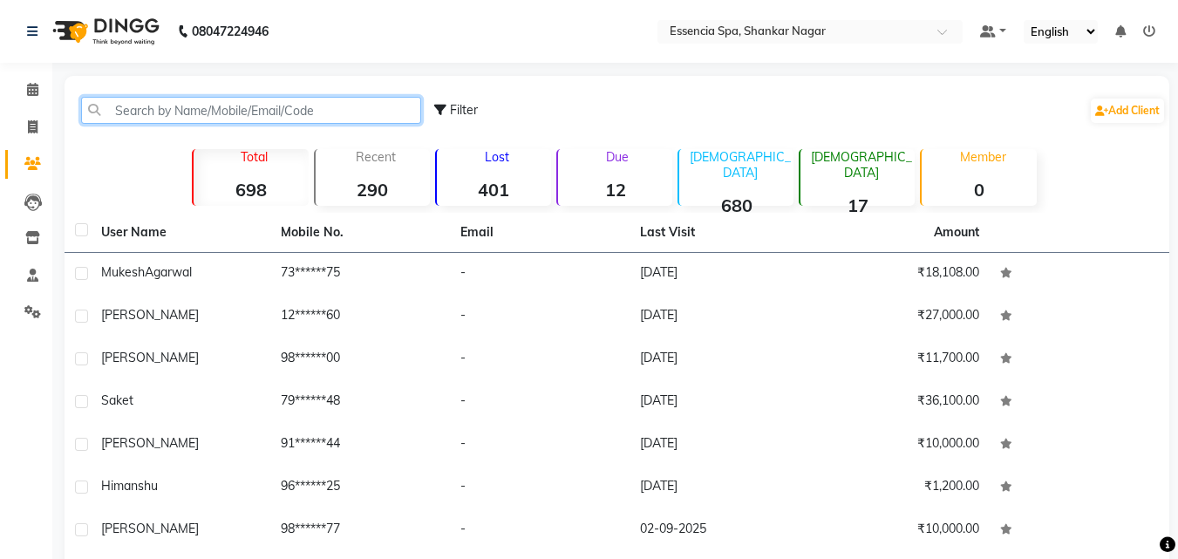
paste input "7000977277"
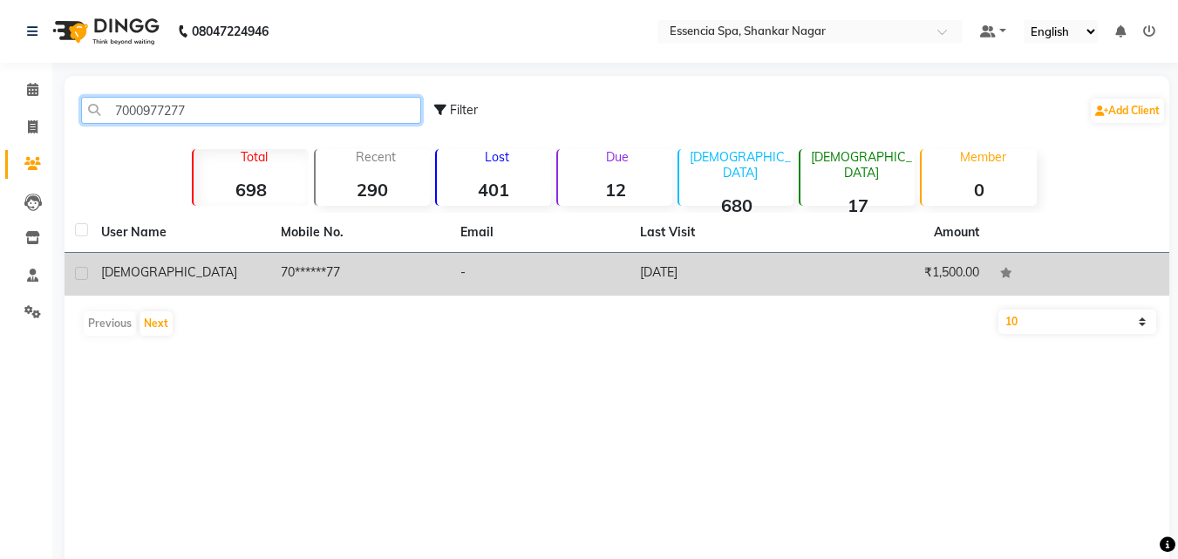
type input "7000977277"
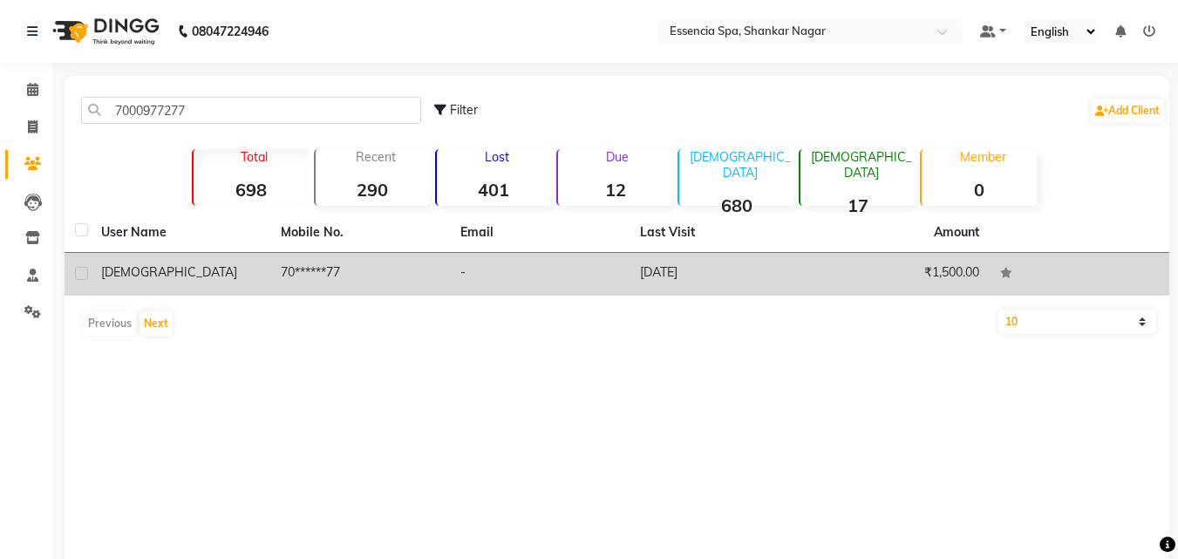
click at [227, 274] on div "[DEMOGRAPHIC_DATA]" at bounding box center [180, 272] width 159 height 18
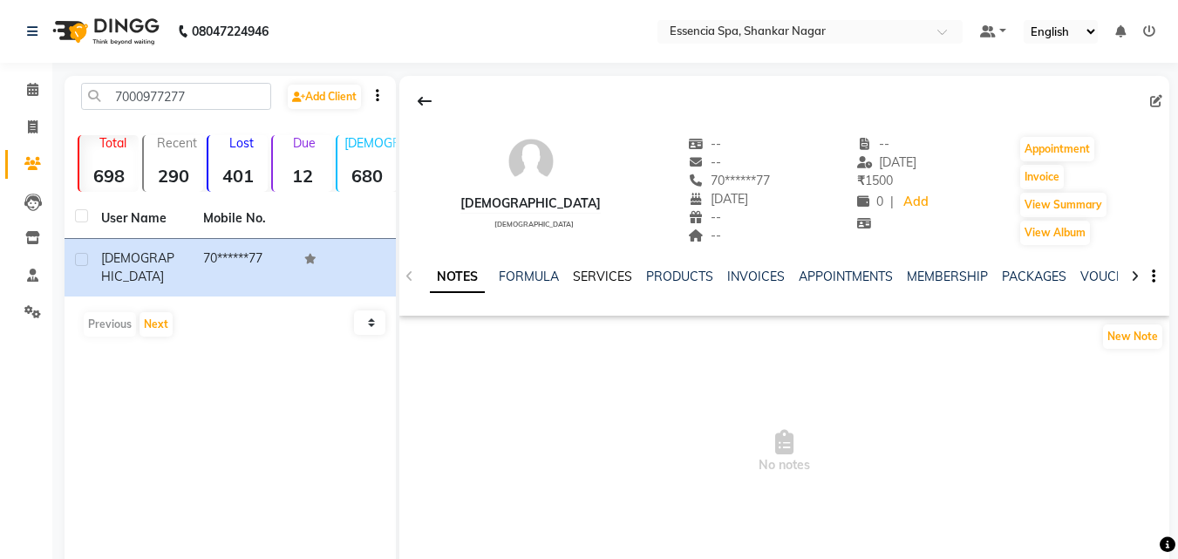
click at [619, 269] on link "SERVICES" at bounding box center [602, 276] width 59 height 16
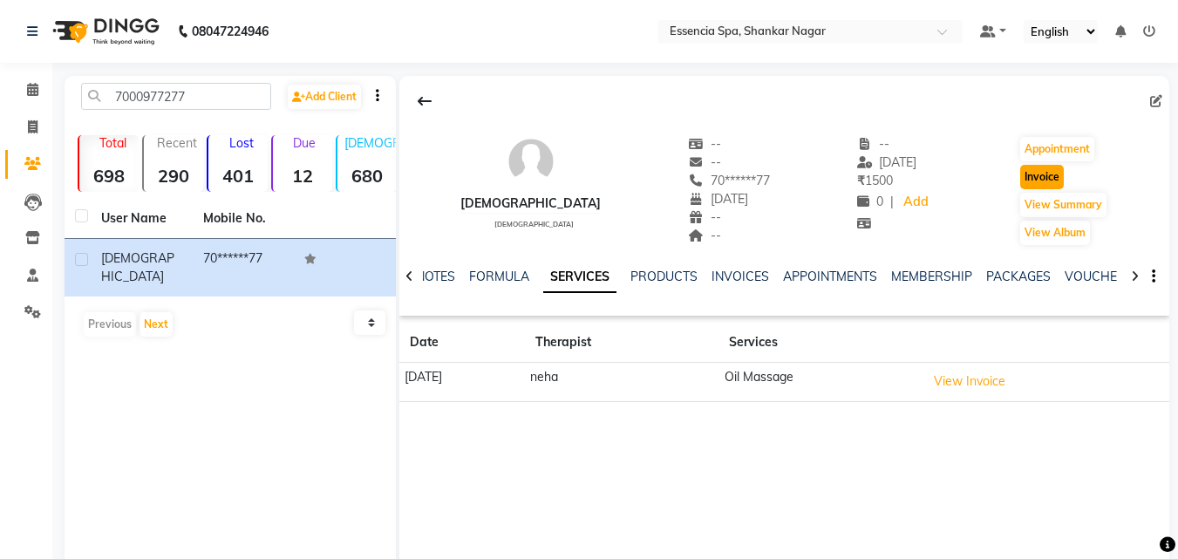
click at [1028, 176] on button "Invoice" at bounding box center [1042, 177] width 44 height 24
select select "7037"
select select "service"
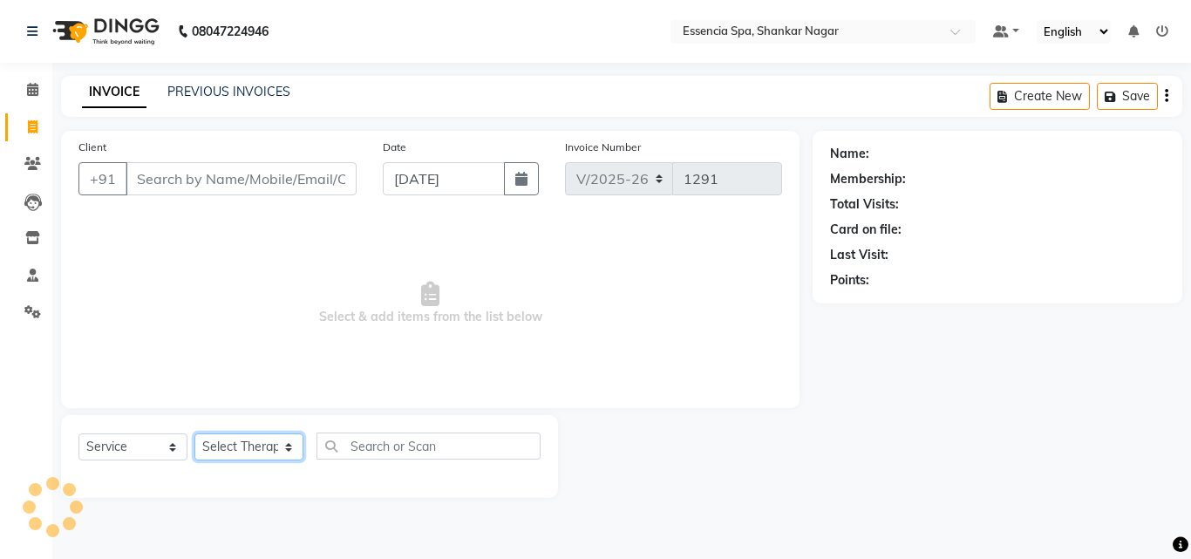
click at [291, 446] on select "Select Therapist" at bounding box center [248, 446] width 109 height 27
type input "70******77"
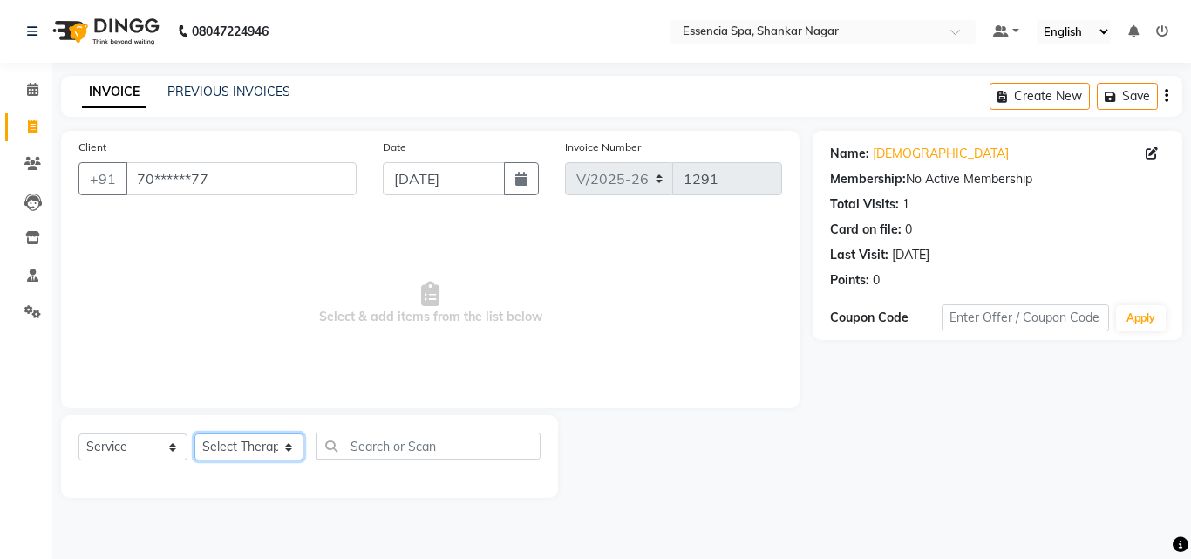
select select "58078"
click at [194, 433] on select "Select Therapist [PERSON_NAME] [PERSON_NAME] [PERSON_NAME] [PERSON_NAME]" at bounding box center [248, 446] width 109 height 27
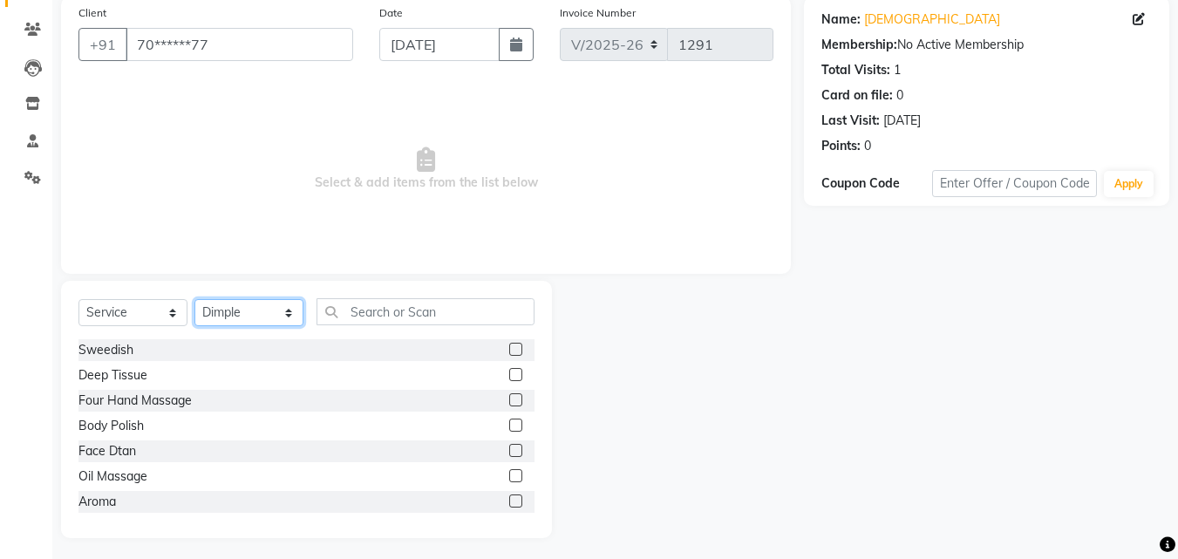
scroll to position [139, 0]
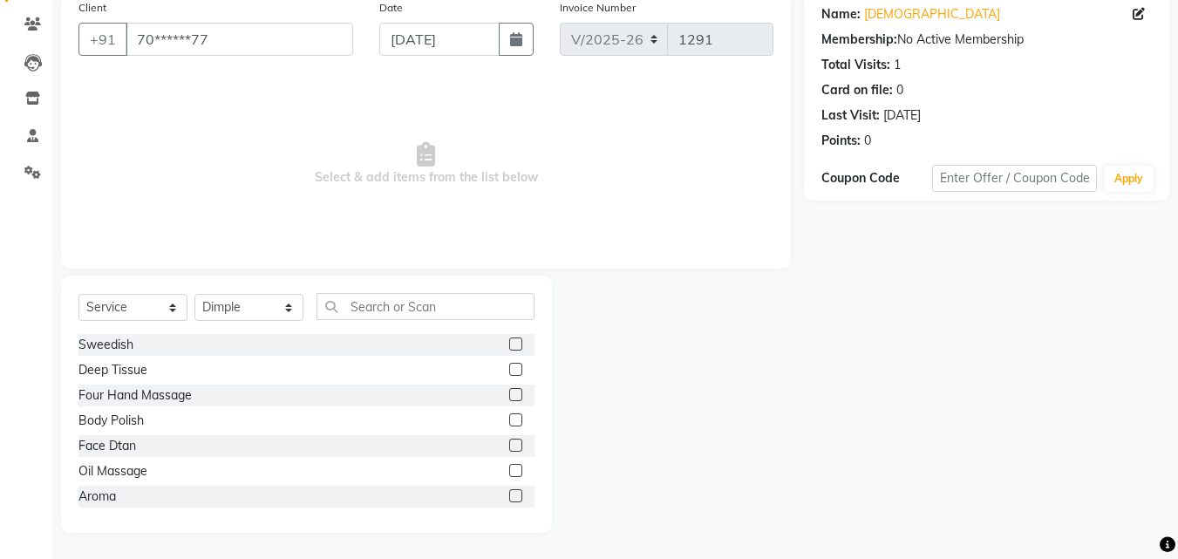
click at [509, 467] on label at bounding box center [515, 470] width 13 height 13
click at [509, 467] on input "checkbox" at bounding box center [514, 470] width 11 height 11
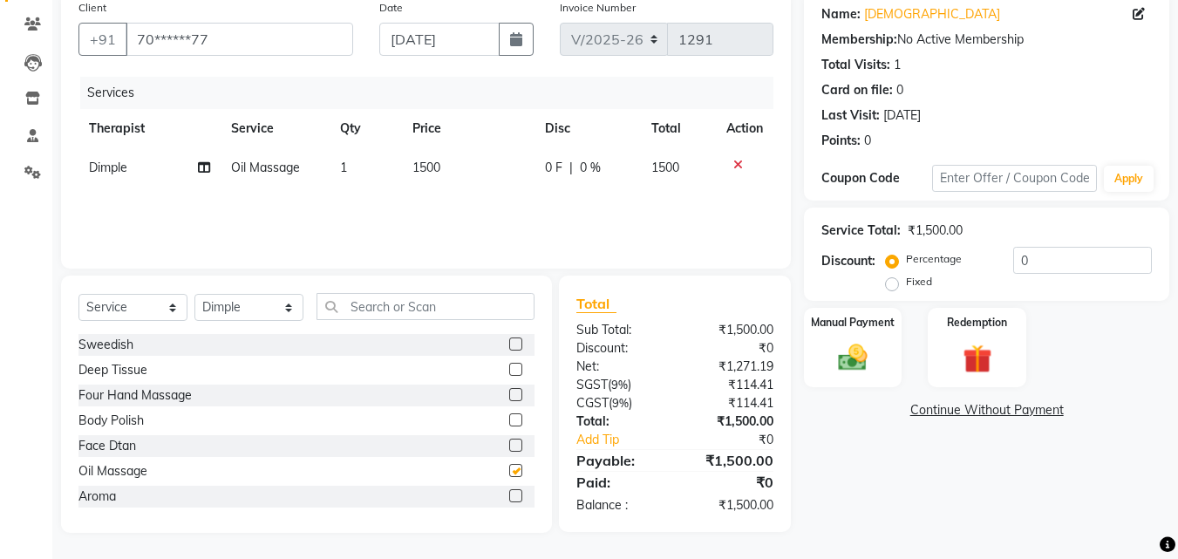
checkbox input "false"
click at [858, 344] on img at bounding box center [852, 357] width 49 height 35
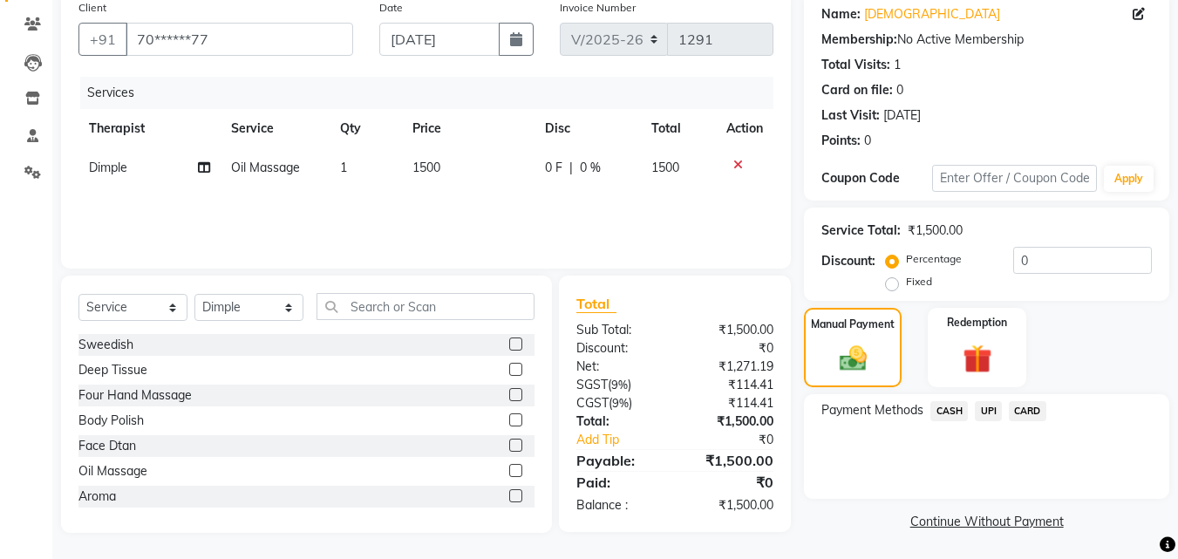
click at [940, 403] on span "CASH" at bounding box center [948, 411] width 37 height 20
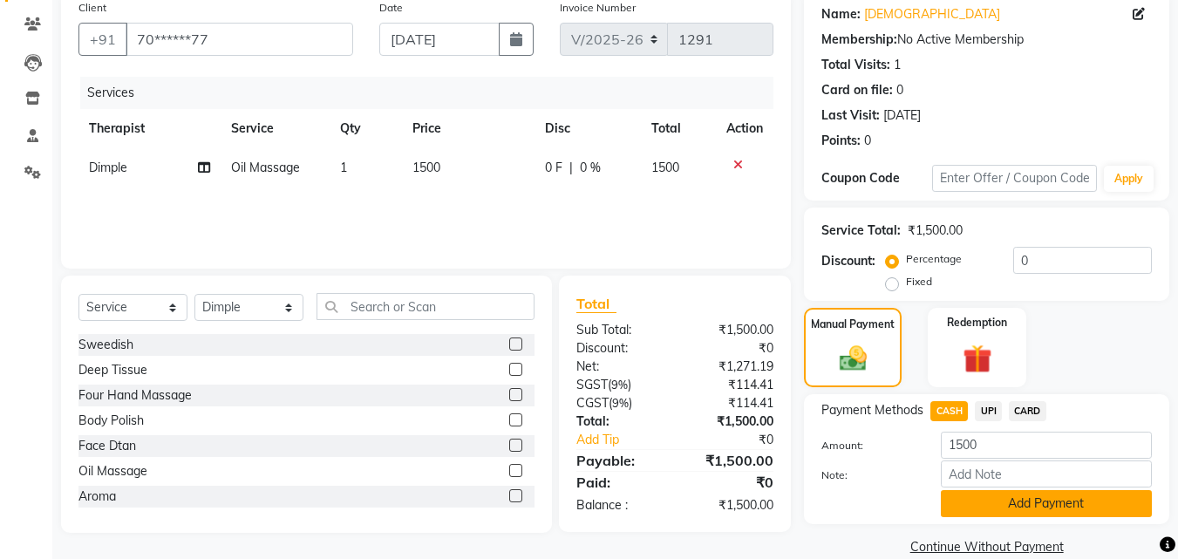
click at [1009, 499] on button "Add Payment" at bounding box center [1046, 503] width 211 height 27
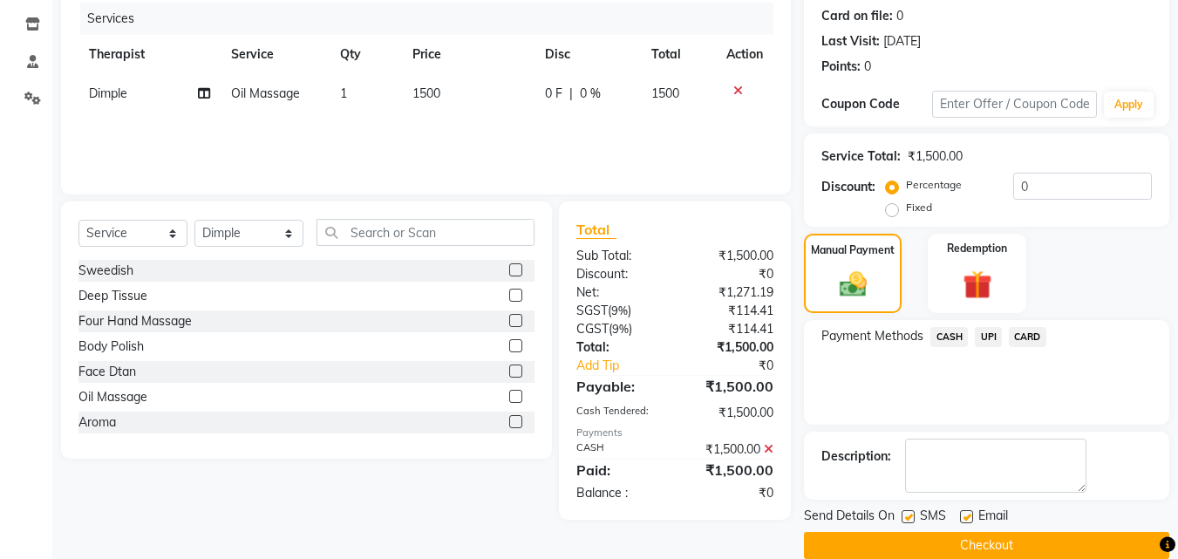
scroll to position [240, 0]
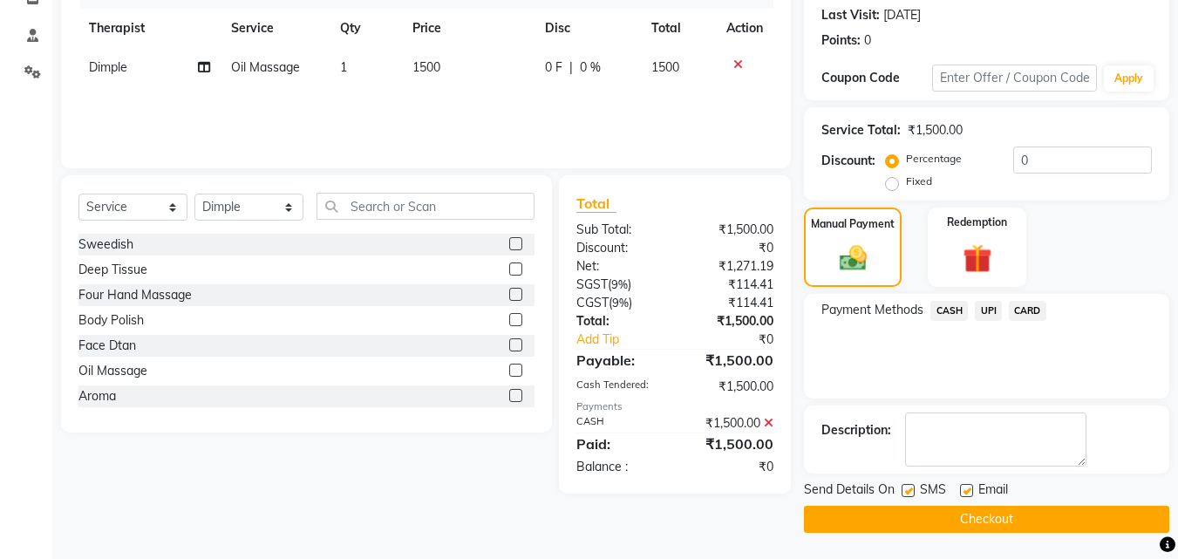
click at [930, 525] on button "Checkout" at bounding box center [986, 519] width 365 height 27
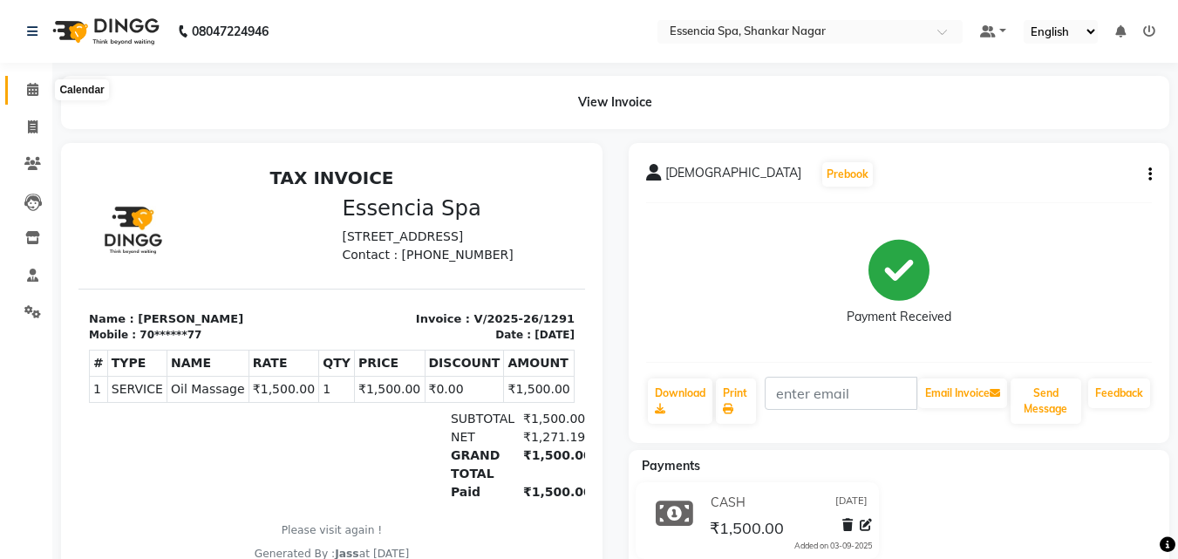
click at [36, 86] on icon at bounding box center [32, 89] width 11 height 13
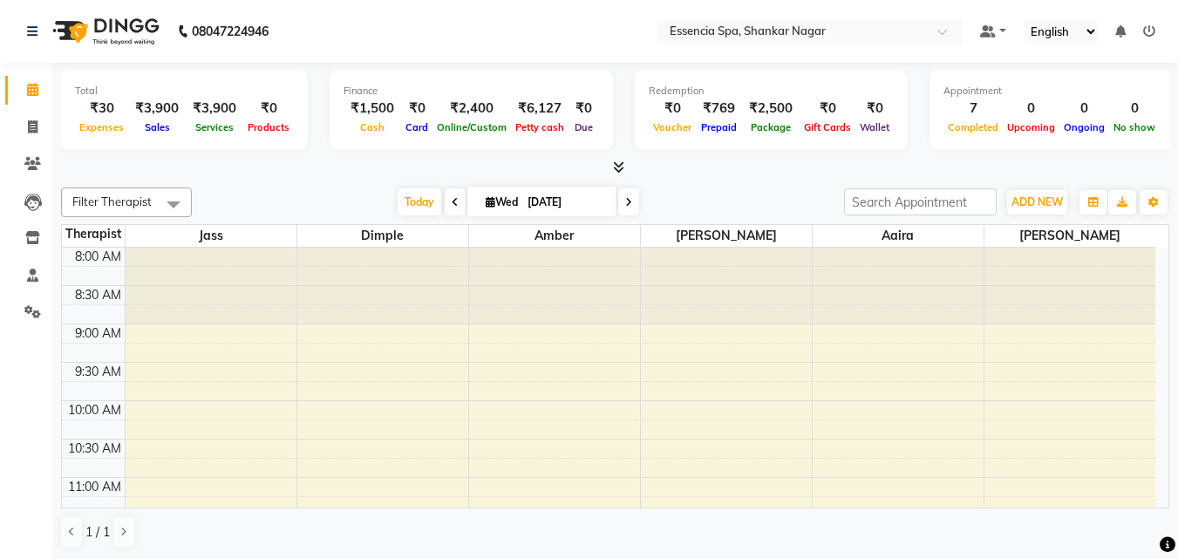
click at [364, 171] on div at bounding box center [615, 168] width 1108 height 18
click at [32, 164] on icon at bounding box center [32, 163] width 17 height 13
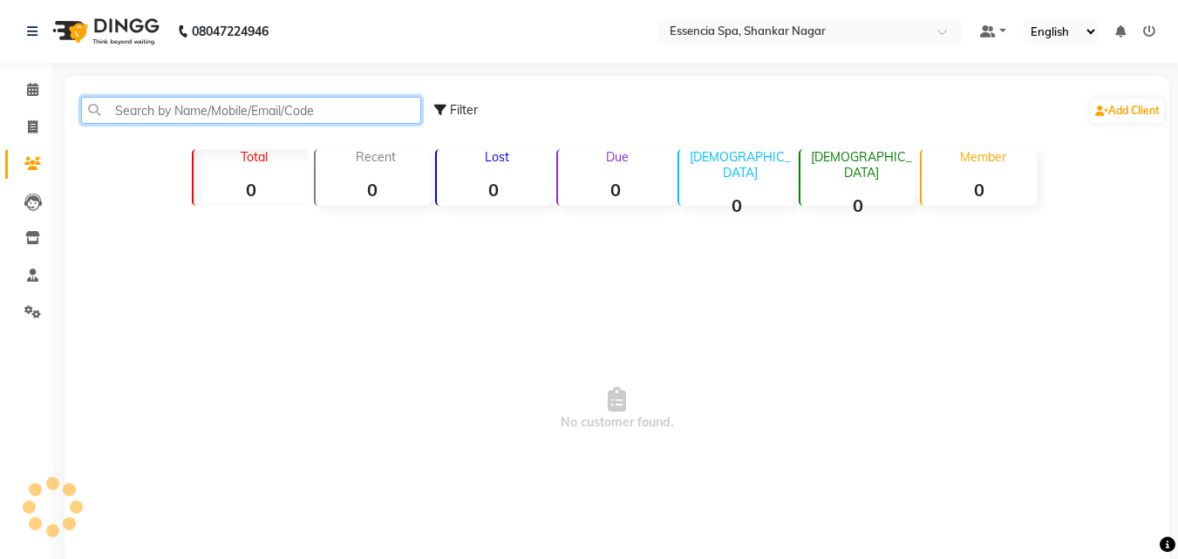
click at [159, 116] on input "text" at bounding box center [251, 110] width 340 height 27
paste input "9755885588"
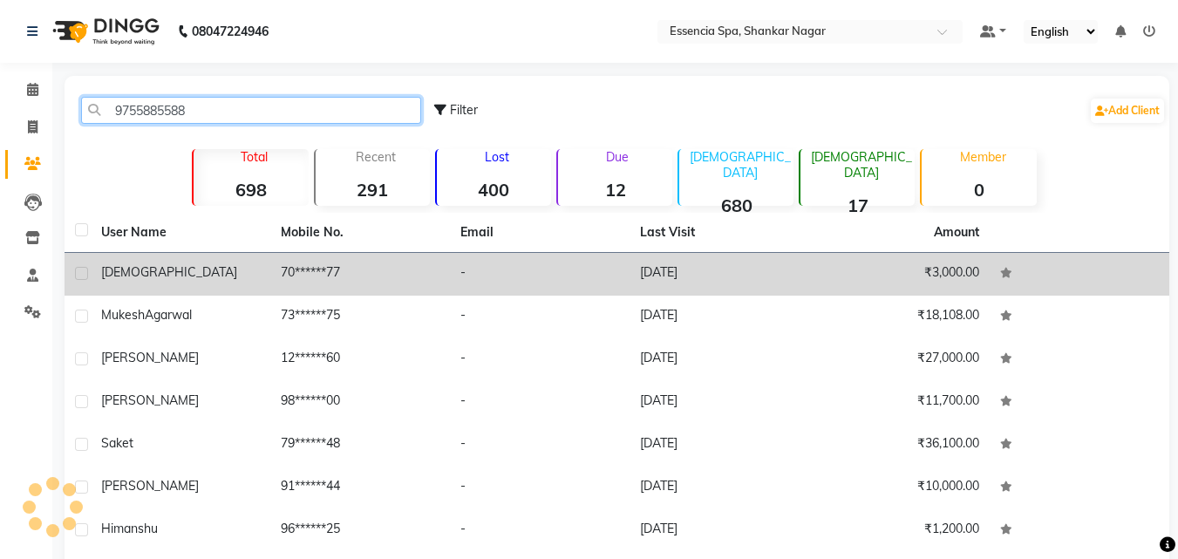
type input "9755885588"
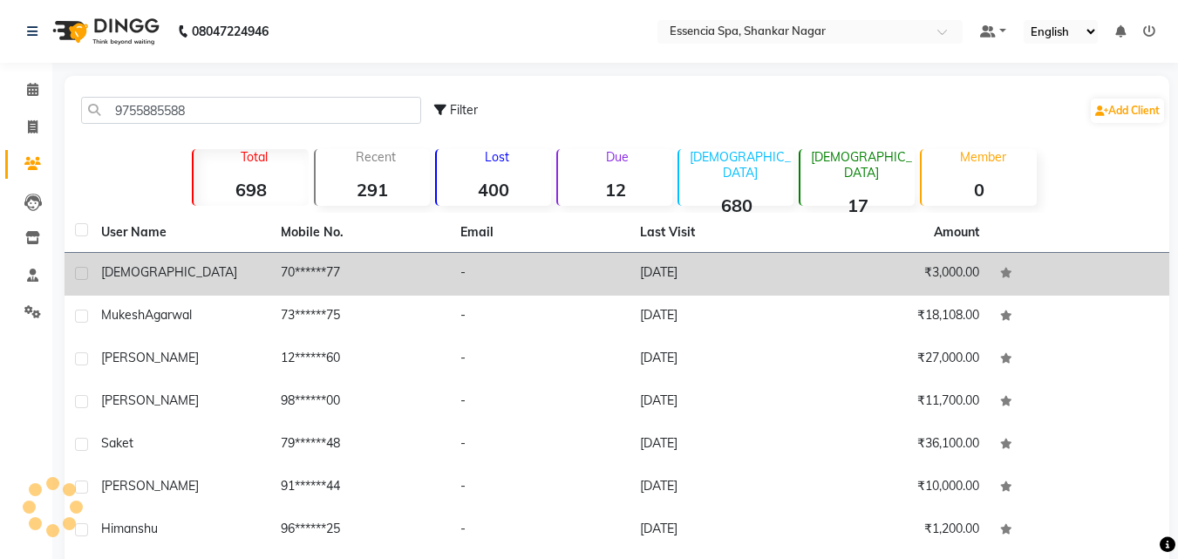
click at [238, 262] on td "[DEMOGRAPHIC_DATA]" at bounding box center [181, 274] width 180 height 43
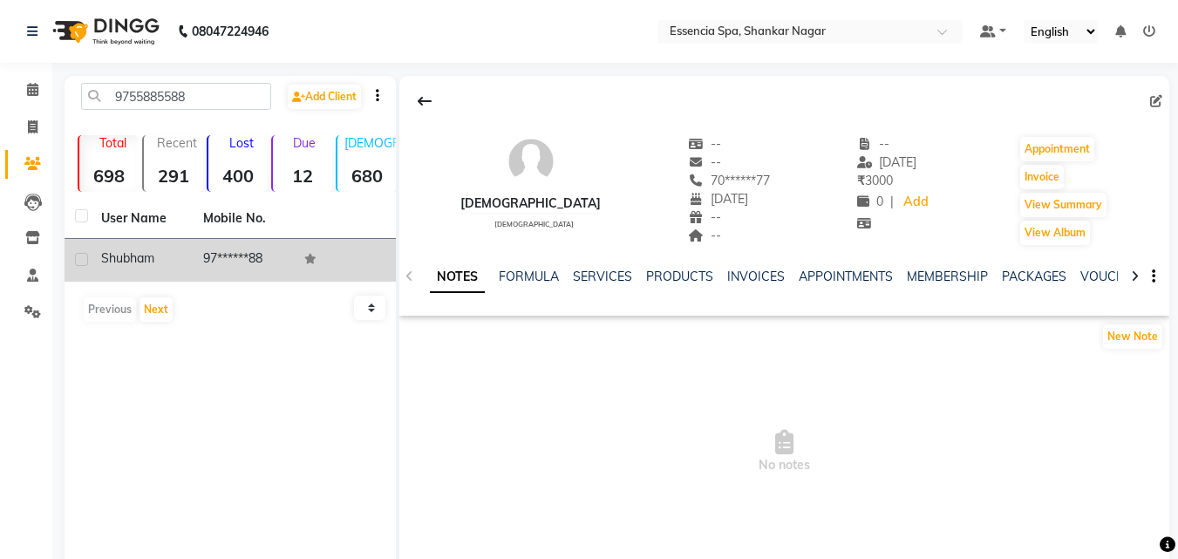
click at [236, 243] on td "97******88" at bounding box center [244, 260] width 102 height 43
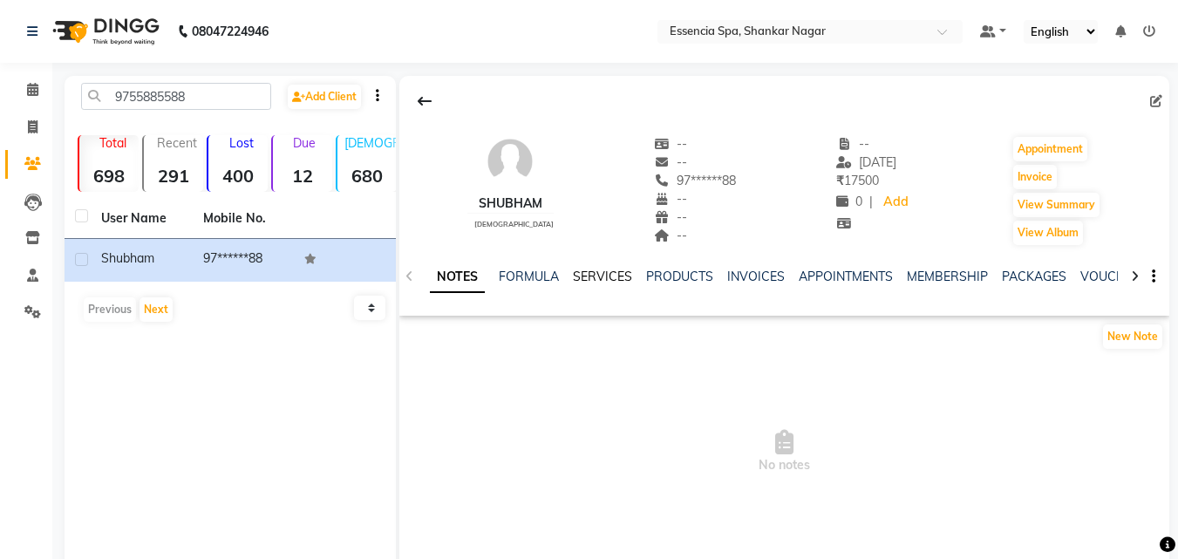
click at [592, 275] on link "SERVICES" at bounding box center [602, 276] width 59 height 16
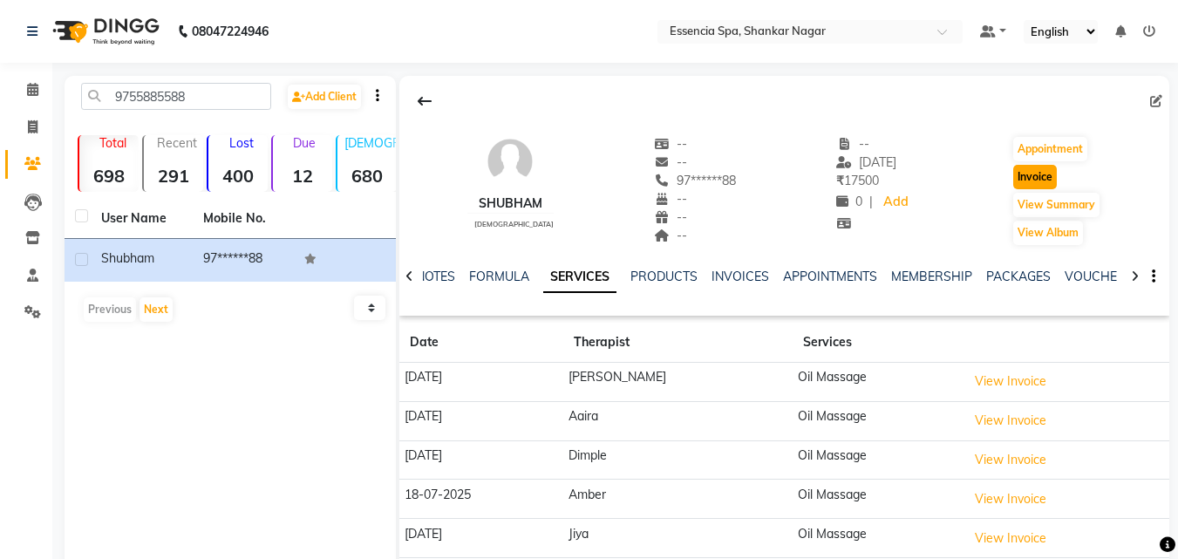
click at [1046, 181] on button "Invoice" at bounding box center [1035, 177] width 44 height 24
select select "service"
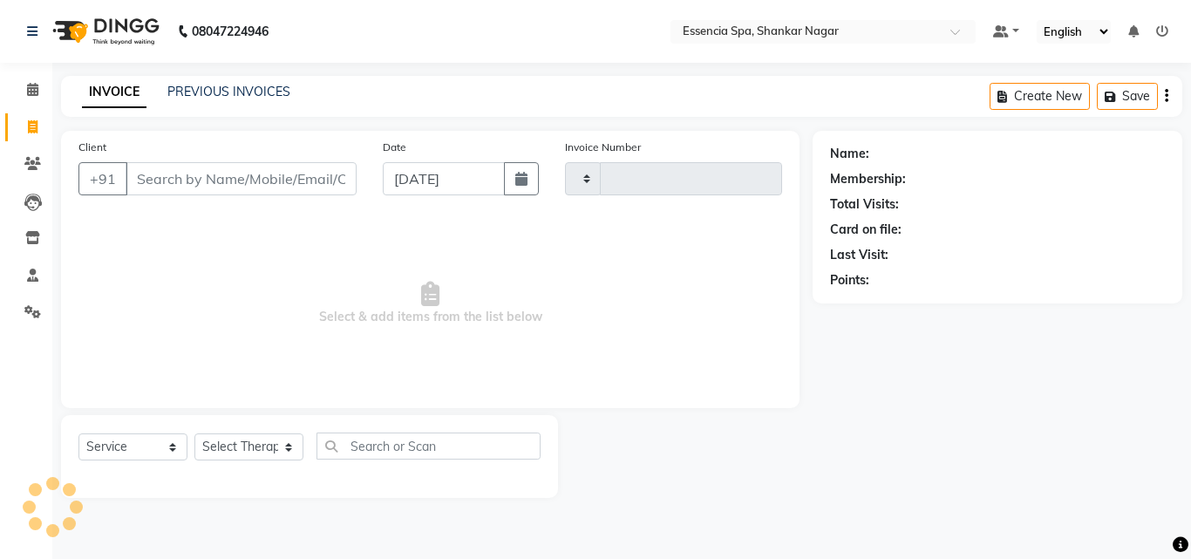
type input "1292"
select select "7037"
click at [262, 445] on select "Select Therapist" at bounding box center [248, 446] width 109 height 27
type input "97******88"
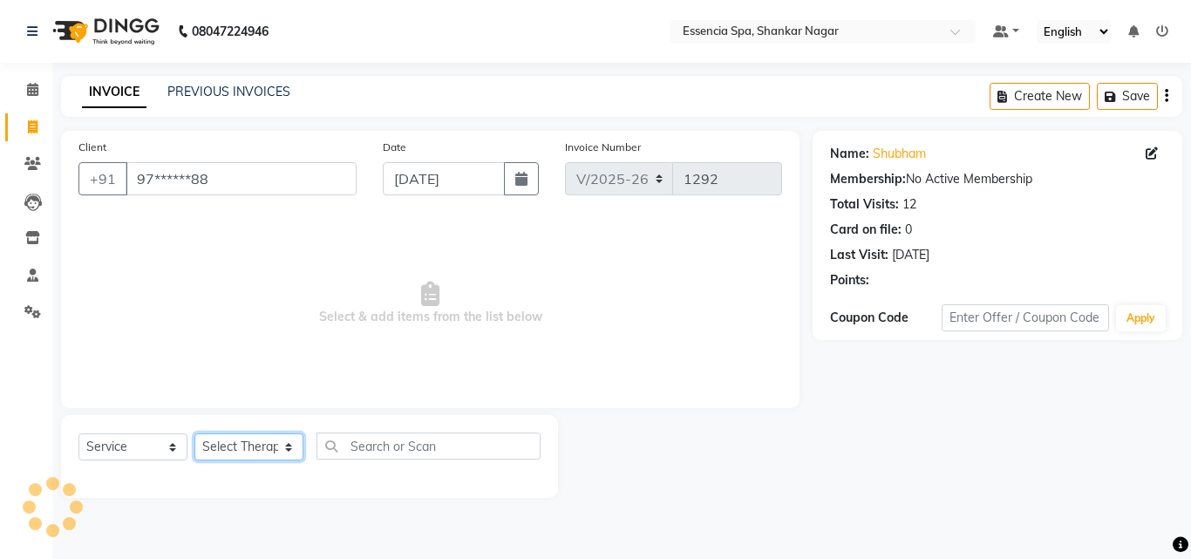
select select "89355"
click at [194, 433] on select "Select Therapist [PERSON_NAME] [PERSON_NAME] [PERSON_NAME] [PERSON_NAME]" at bounding box center [248, 446] width 109 height 27
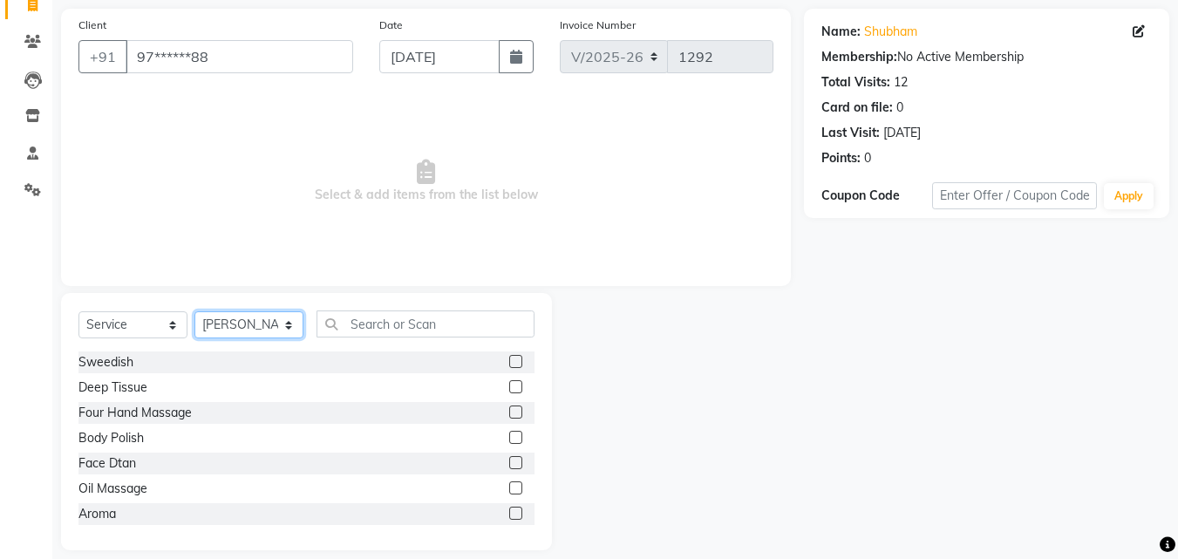
scroll to position [139, 0]
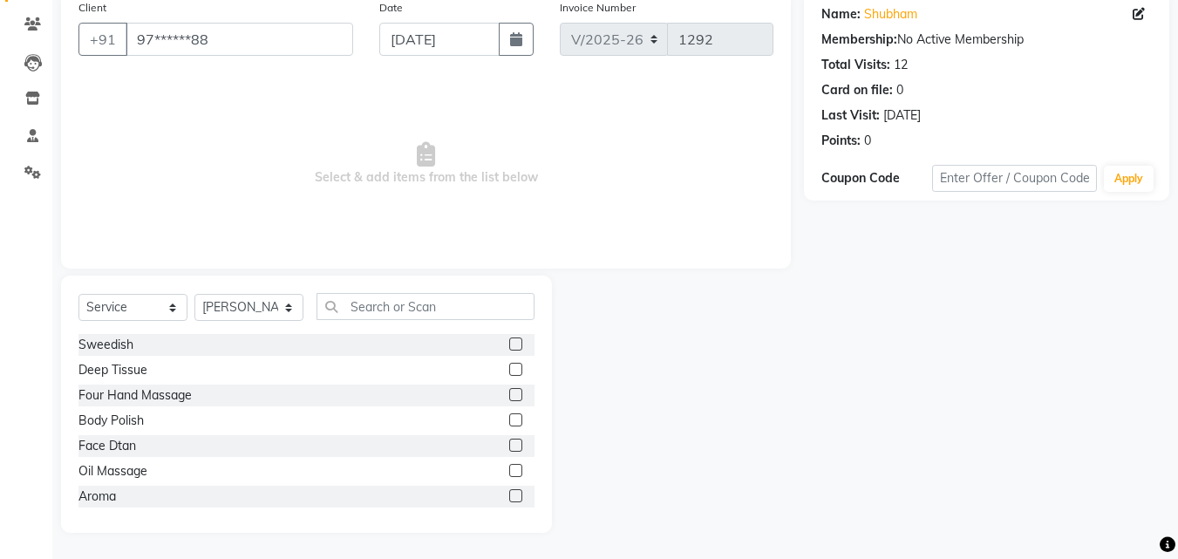
click at [509, 467] on label at bounding box center [515, 470] width 13 height 13
click at [509, 467] on input "checkbox" at bounding box center [514, 470] width 11 height 11
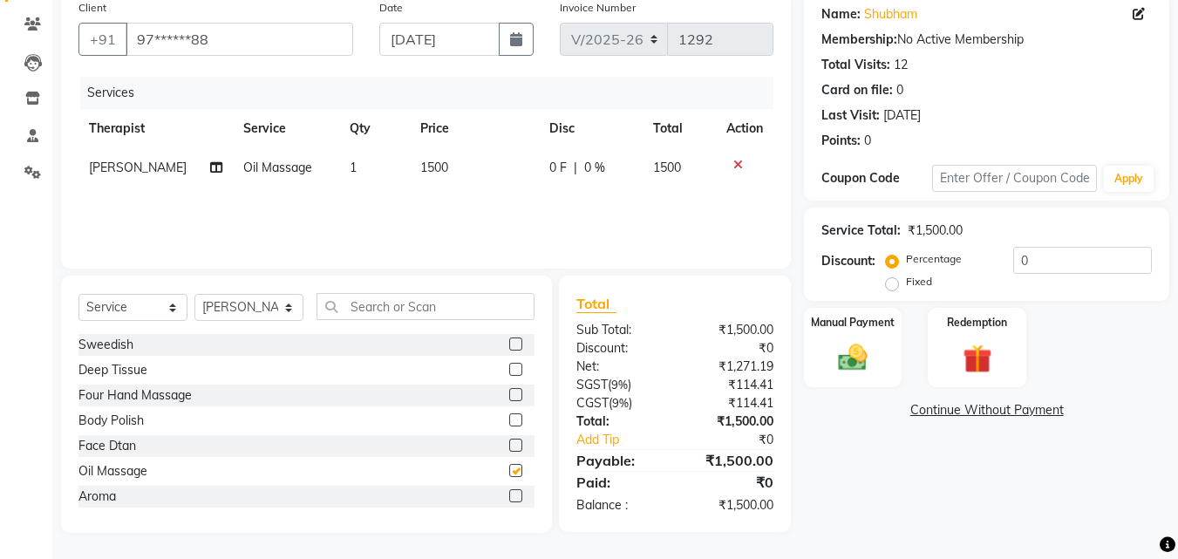
checkbox input "false"
click at [858, 358] on img at bounding box center [852, 357] width 49 height 35
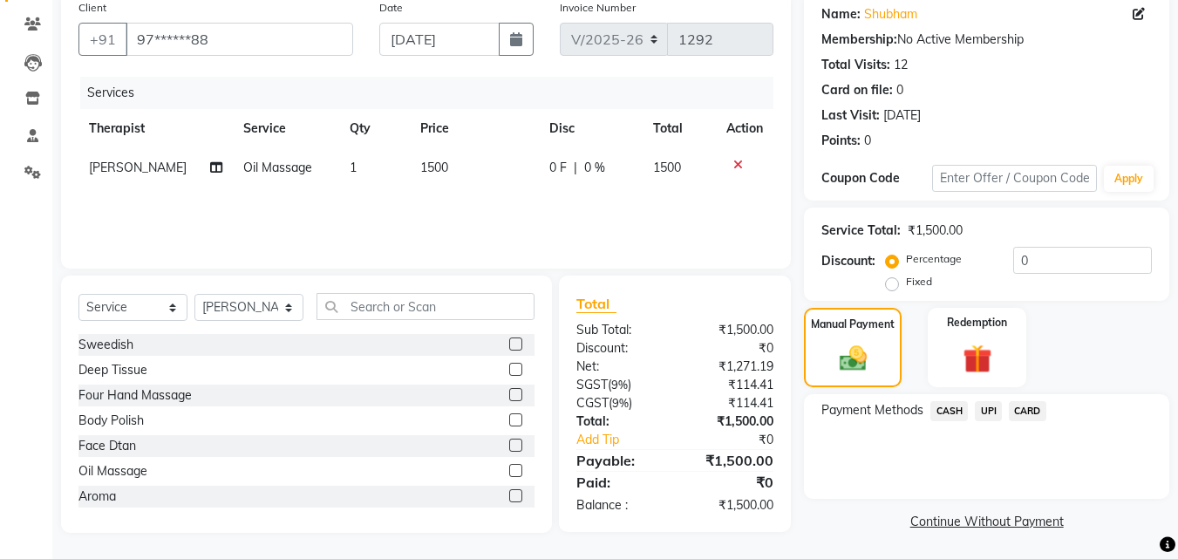
click at [948, 409] on span "CASH" at bounding box center [948, 411] width 37 height 20
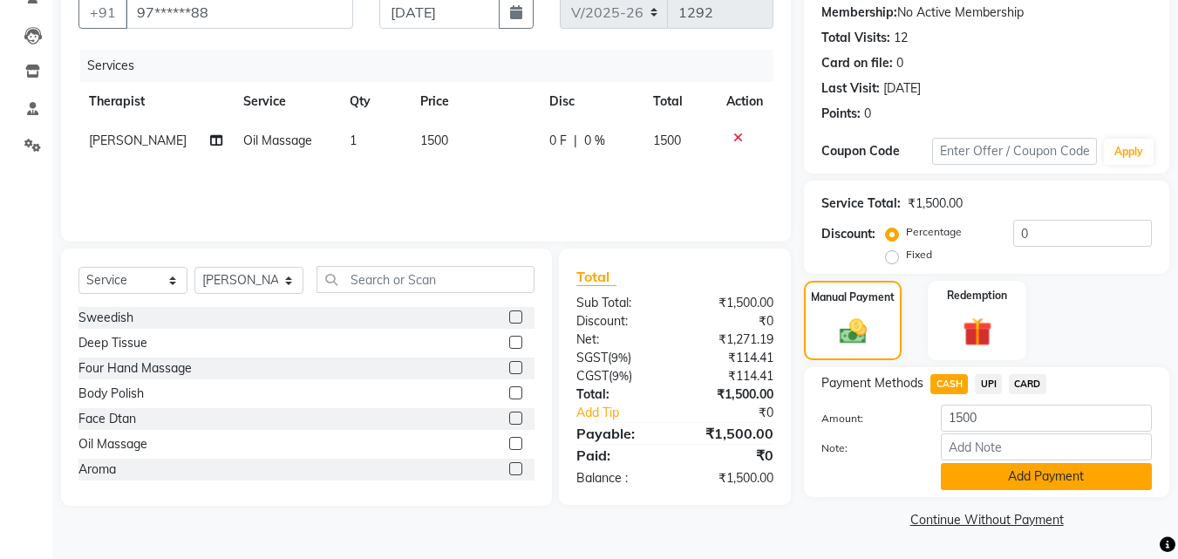
click at [975, 476] on button "Add Payment" at bounding box center [1046, 476] width 211 height 27
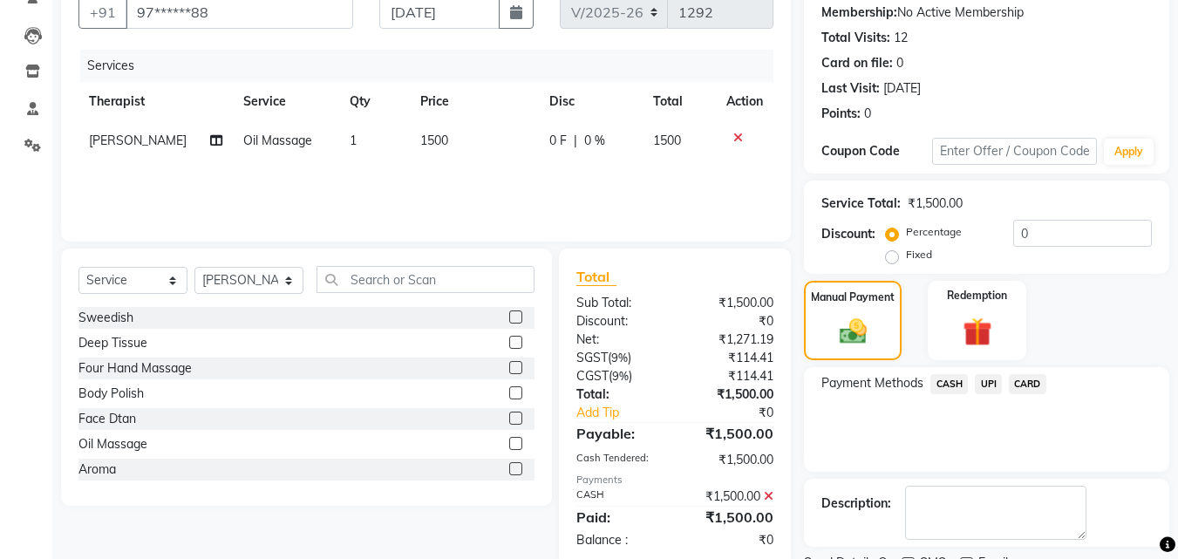
scroll to position [240, 0]
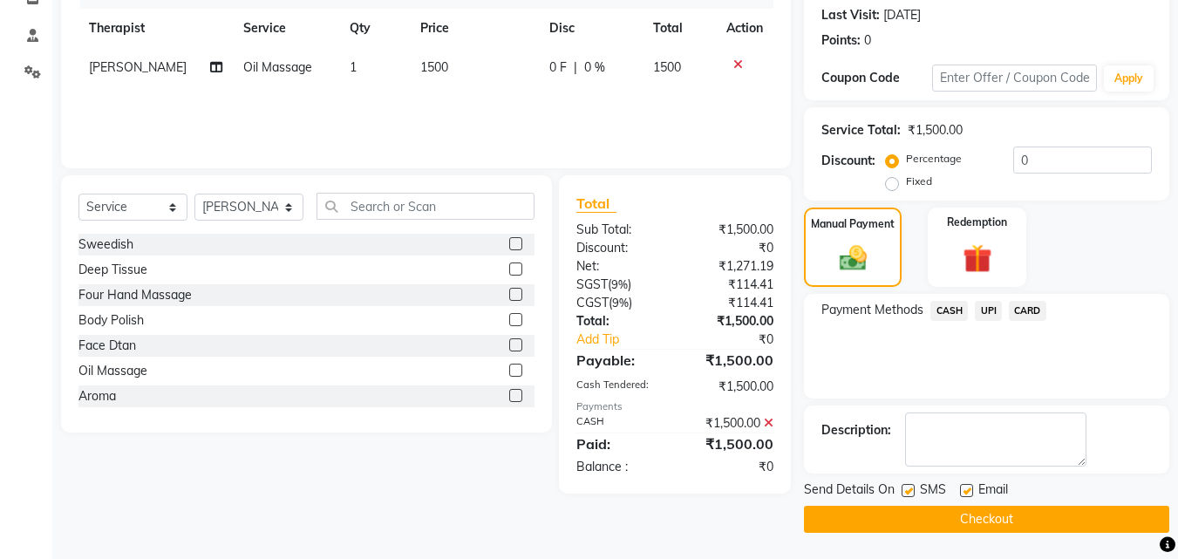
click at [907, 491] on label at bounding box center [907, 490] width 13 height 13
click at [907, 491] on input "checkbox" at bounding box center [906, 491] width 11 height 11
checkbox input "false"
click at [961, 490] on label at bounding box center [966, 490] width 13 height 13
click at [961, 490] on input "checkbox" at bounding box center [965, 491] width 11 height 11
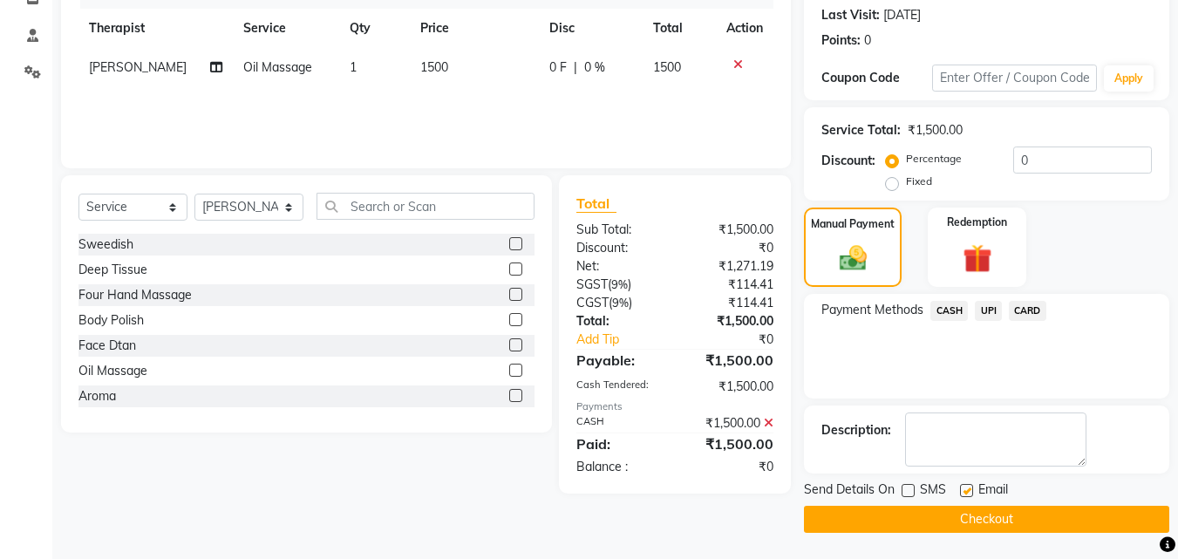
checkbox input "false"
click at [930, 512] on button "Checkout" at bounding box center [986, 519] width 365 height 27
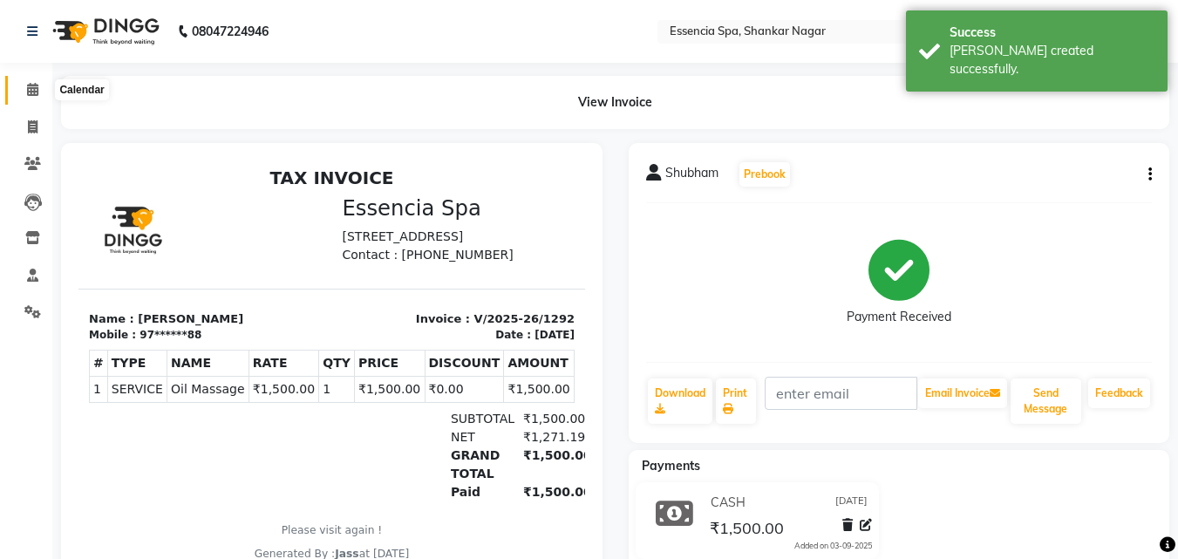
click at [30, 83] on icon at bounding box center [32, 89] width 11 height 13
